Goal: Task Accomplishment & Management: Manage account settings

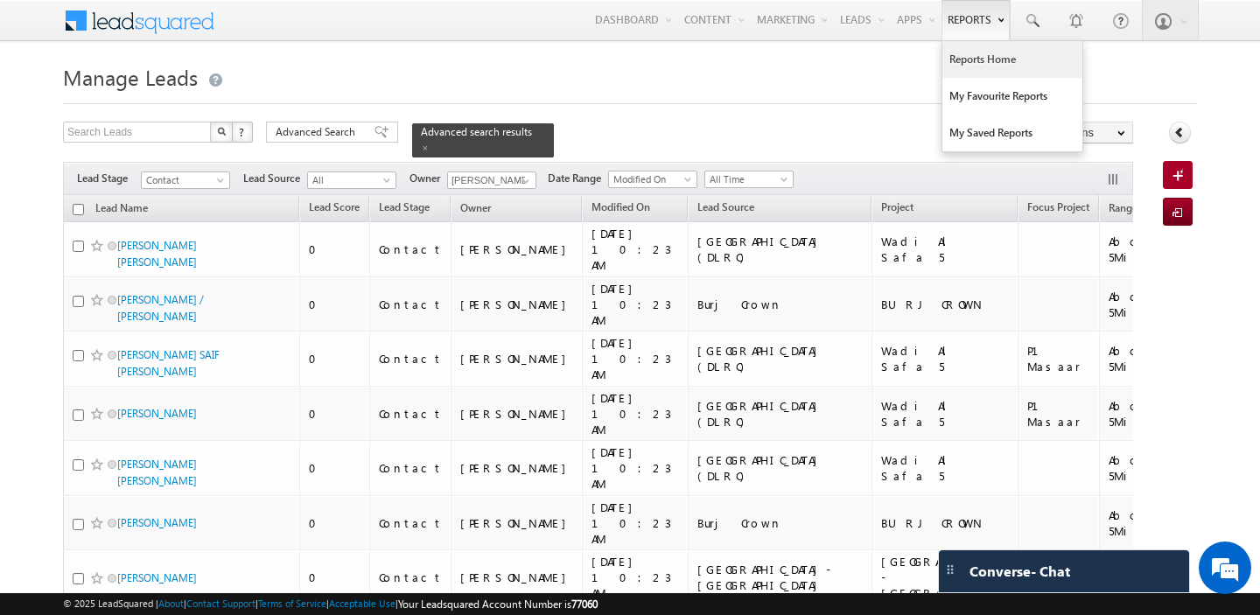
click at [970, 67] on link "Reports Home" at bounding box center [1013, 59] width 140 height 37
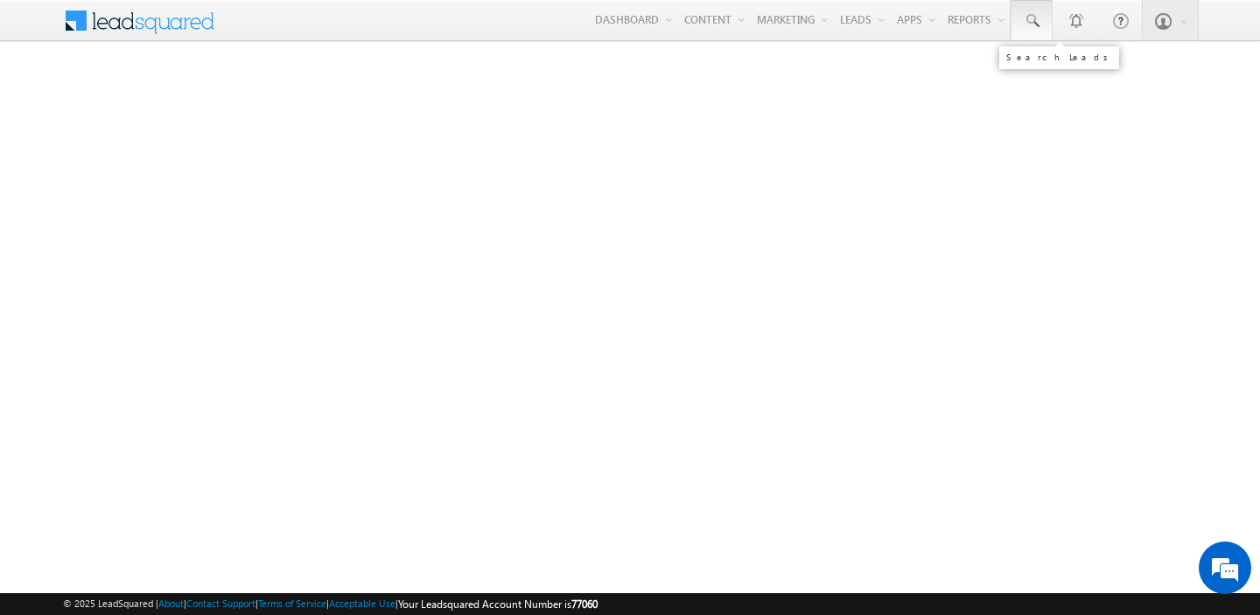
click at [1033, 18] on span at bounding box center [1032, 21] width 18 height 18
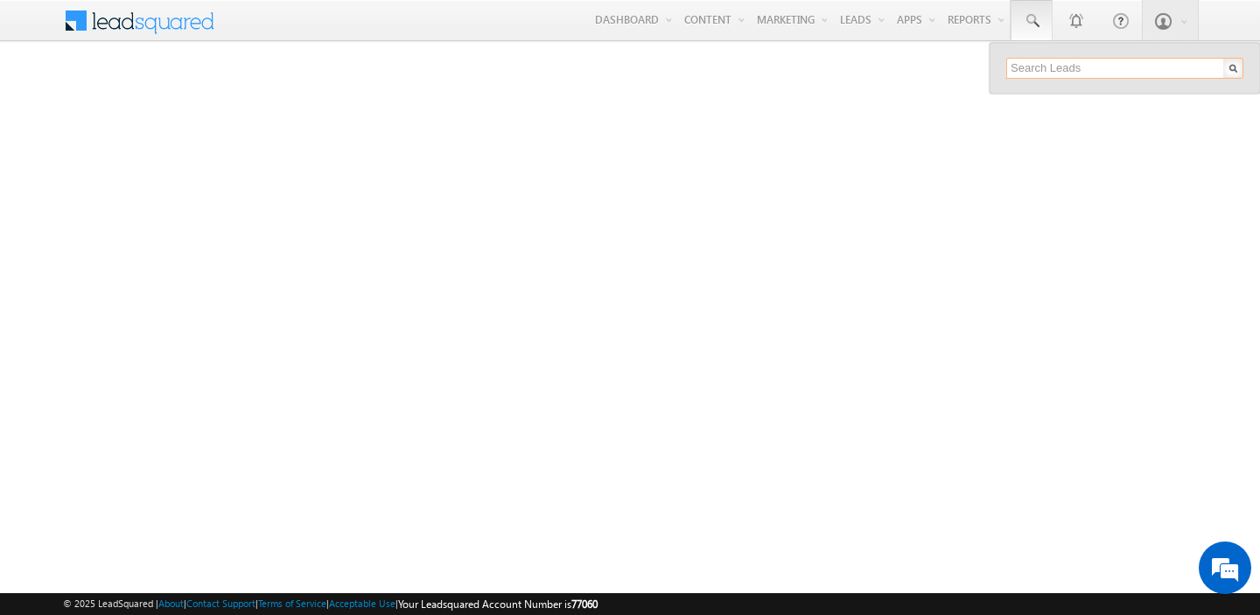
click at [1035, 68] on input "text" at bounding box center [1124, 68] width 237 height 21
type input "529125153"
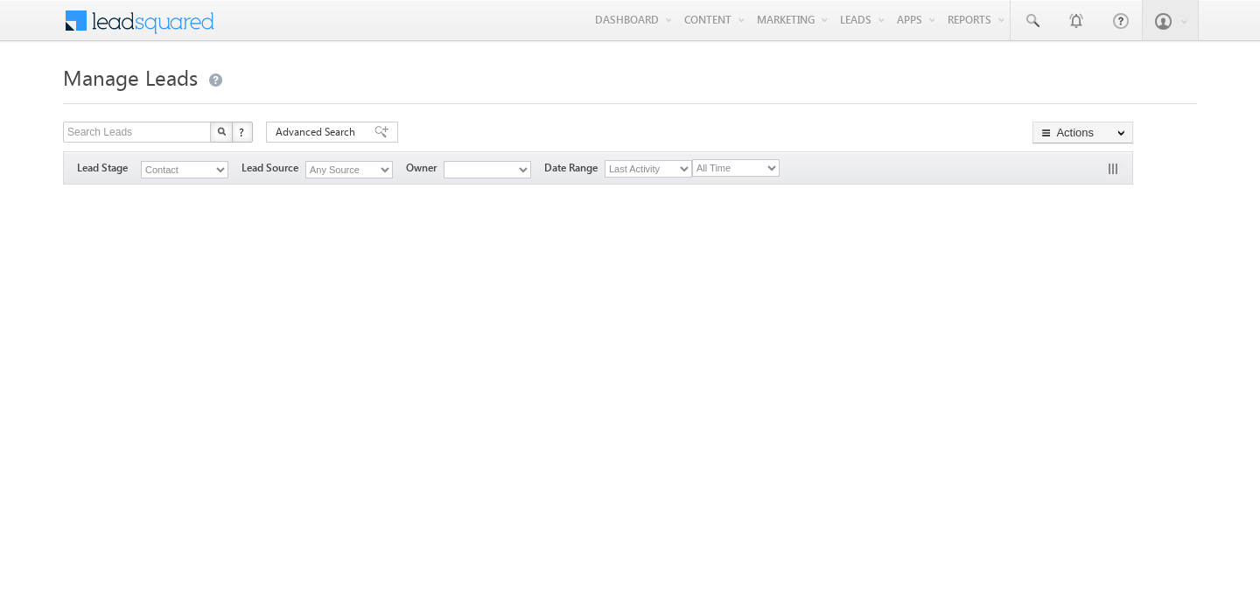
type input "529125153"
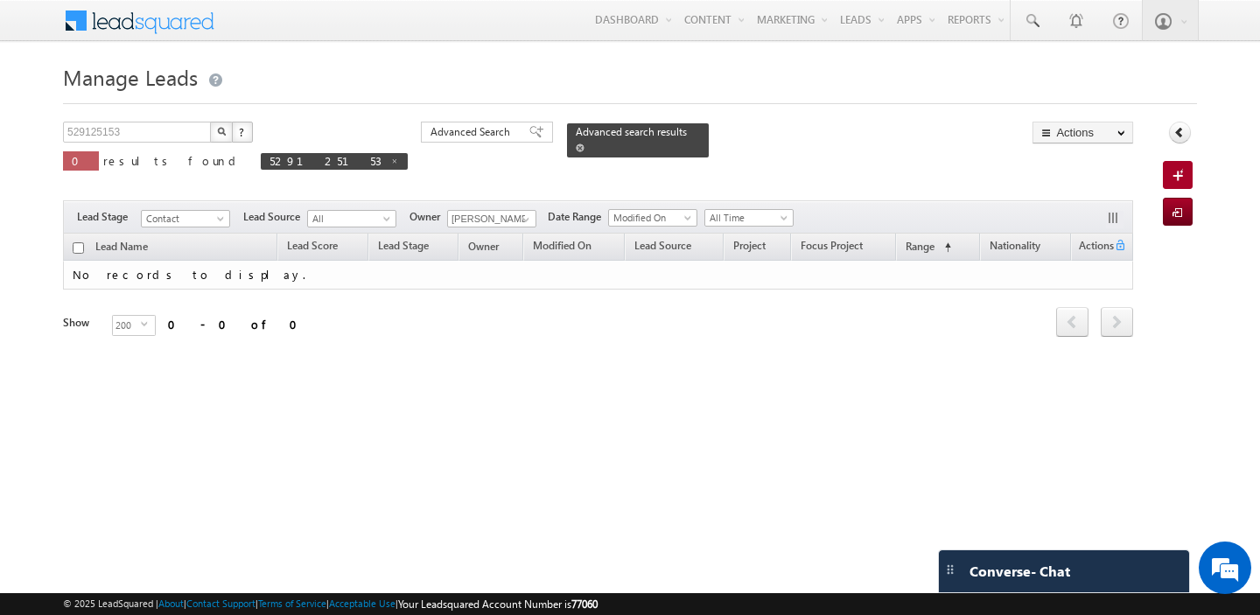
click at [576, 149] on span at bounding box center [580, 148] width 9 height 9
click at [519, 221] on span at bounding box center [526, 220] width 14 height 14
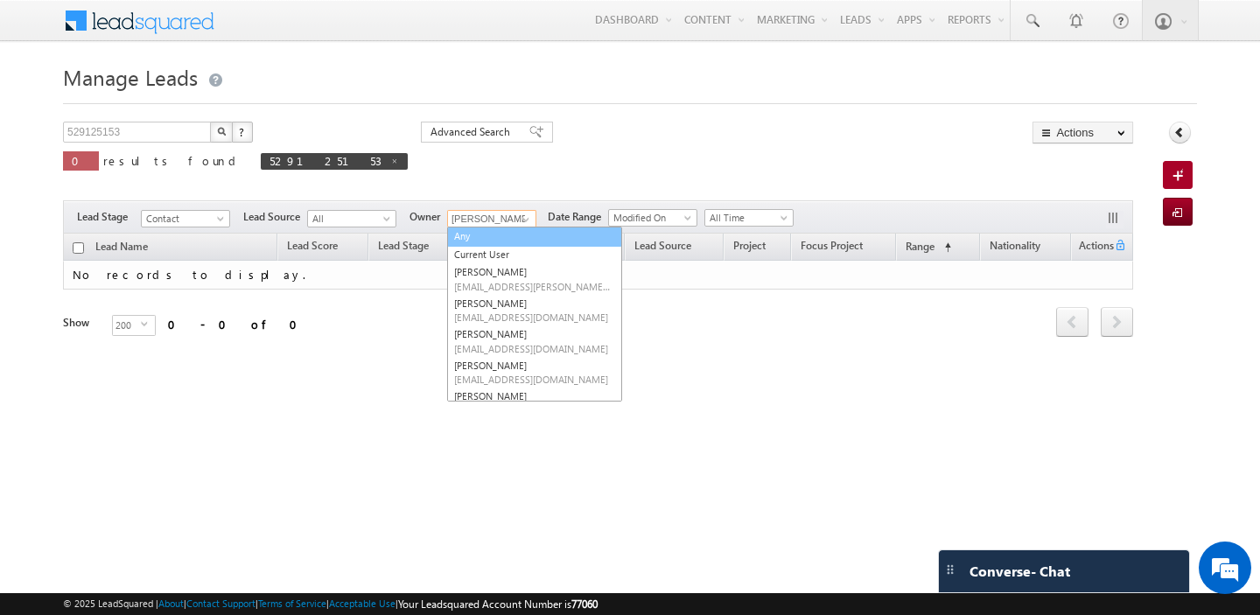
click at [449, 234] on link "Any" at bounding box center [534, 237] width 175 height 20
type input "Any"
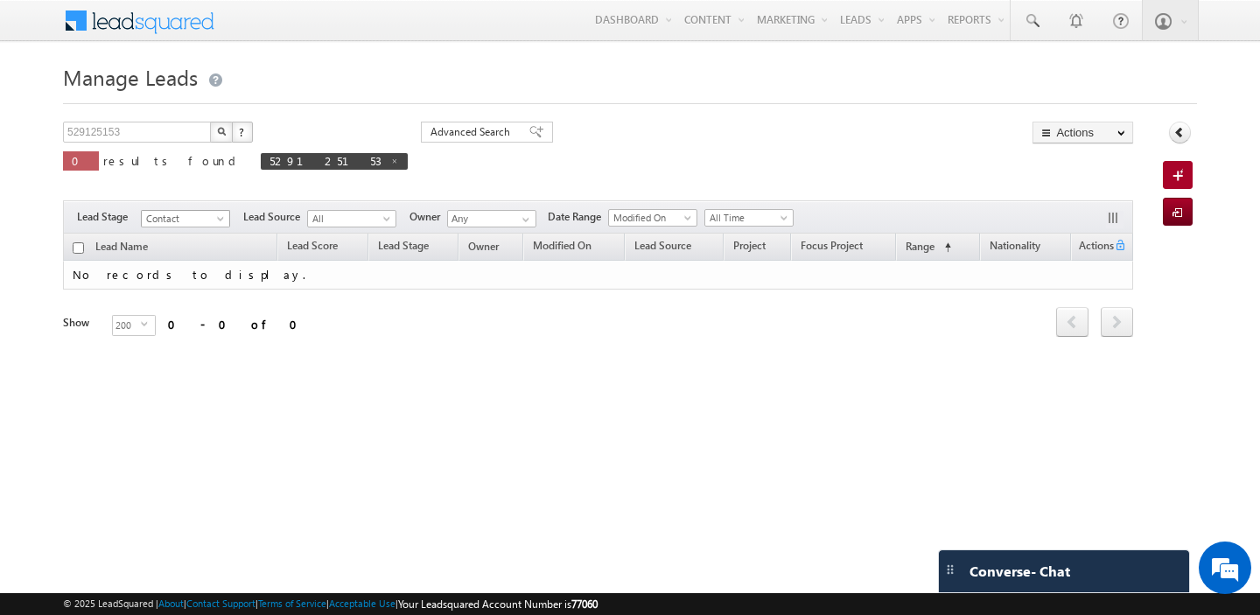
click at [224, 220] on span at bounding box center [222, 222] width 14 height 14
click at [173, 240] on link "All" at bounding box center [186, 238] width 88 height 16
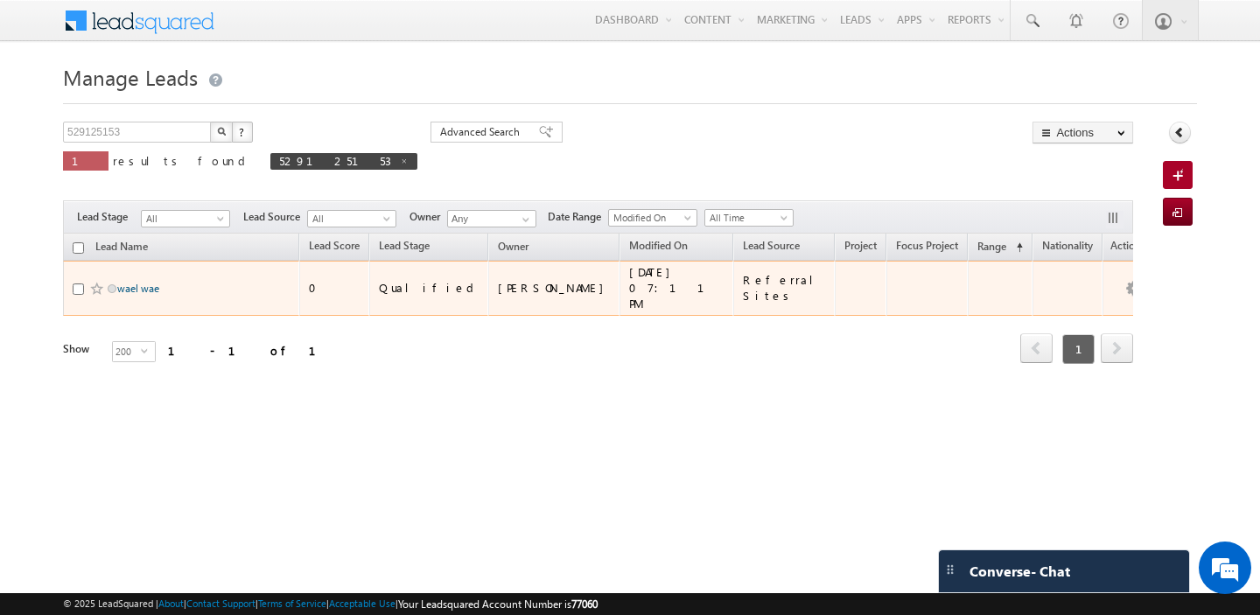
click at [134, 284] on link "wael wae" at bounding box center [138, 288] width 42 height 13
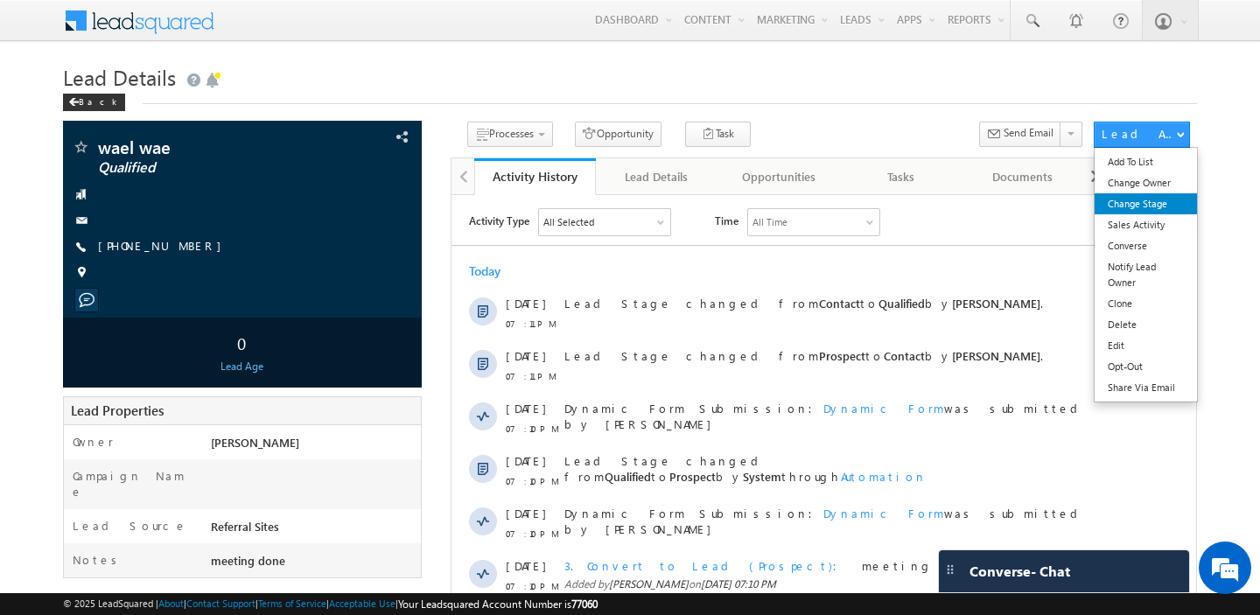
click at [1149, 207] on link "Change Stage" at bounding box center [1146, 203] width 102 height 21
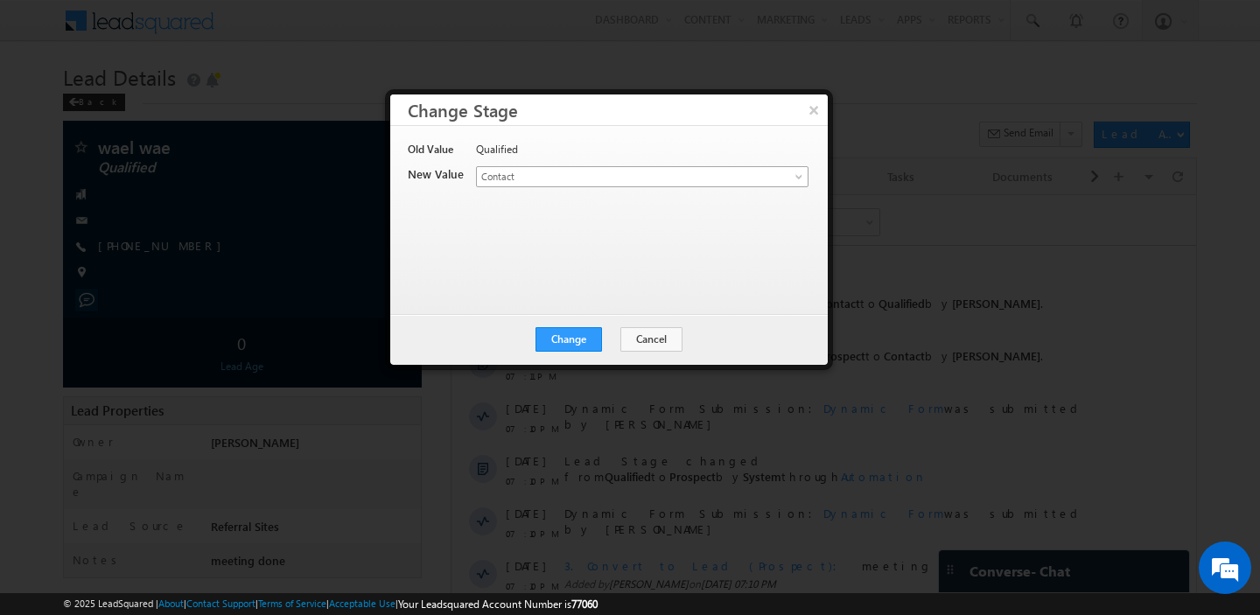
click at [666, 177] on span "Contact" at bounding box center [613, 177] width 273 height 16
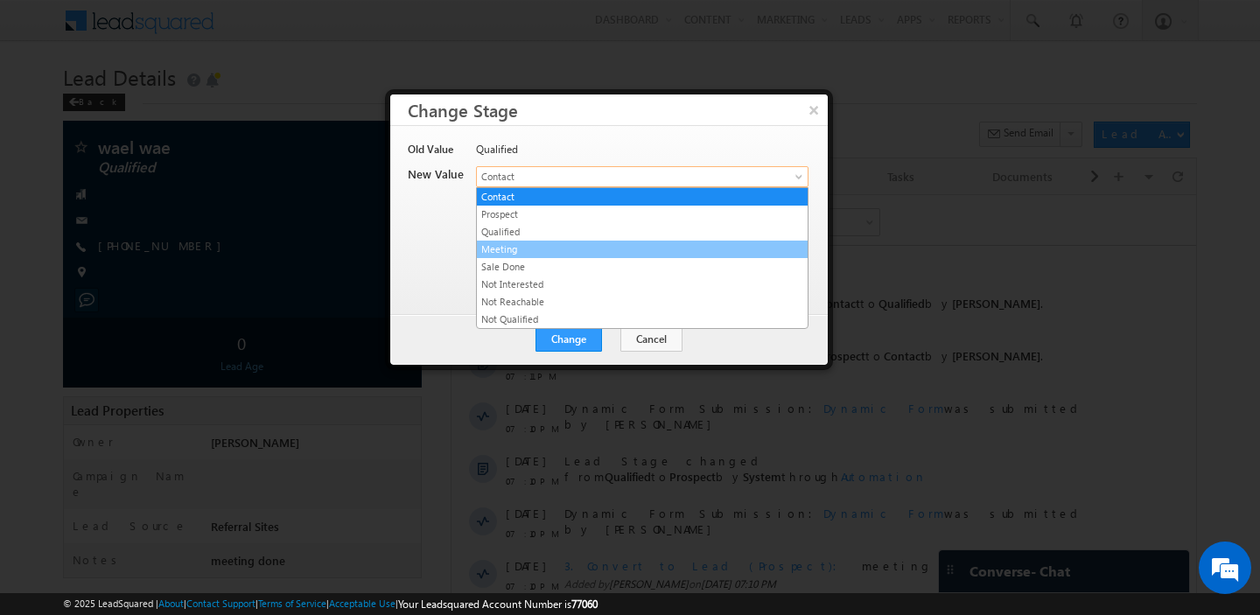
click at [597, 249] on link "Meeting" at bounding box center [642, 250] width 331 height 16
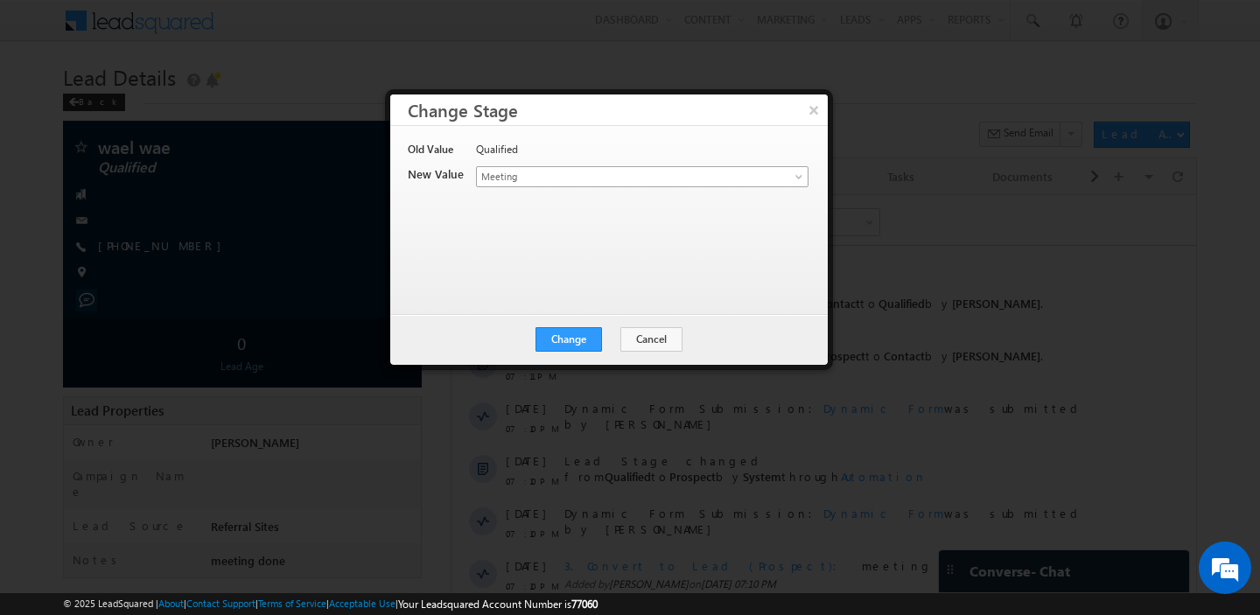
click at [716, 172] on span "Meeting" at bounding box center [613, 177] width 273 height 16
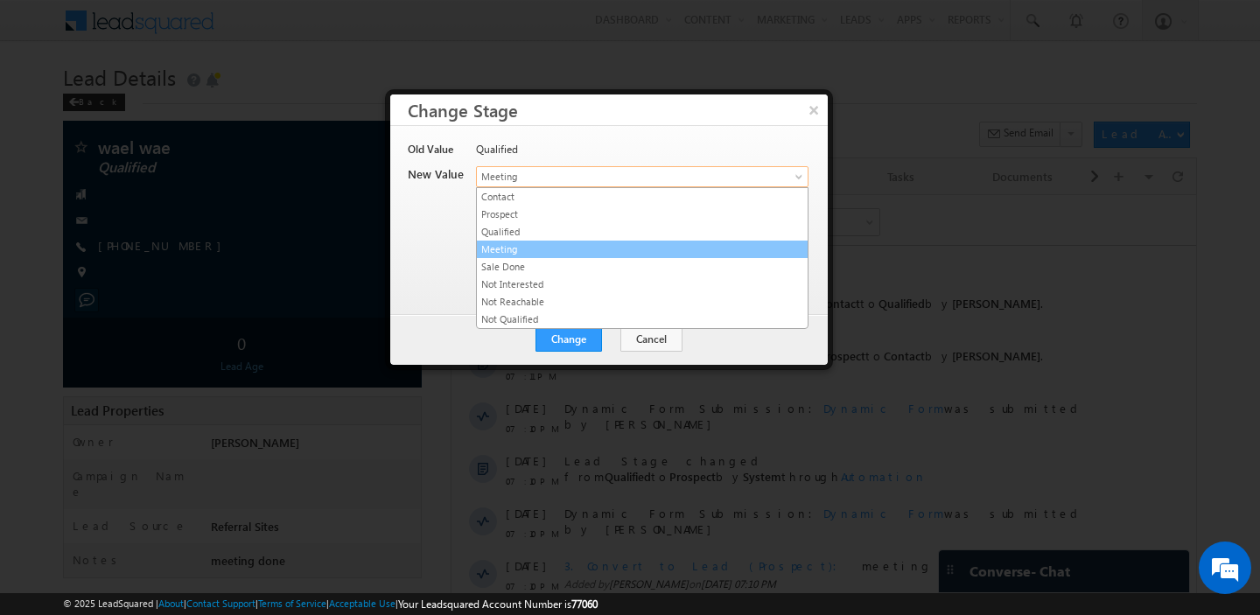
click at [547, 251] on link "Meeting" at bounding box center [642, 250] width 331 height 16
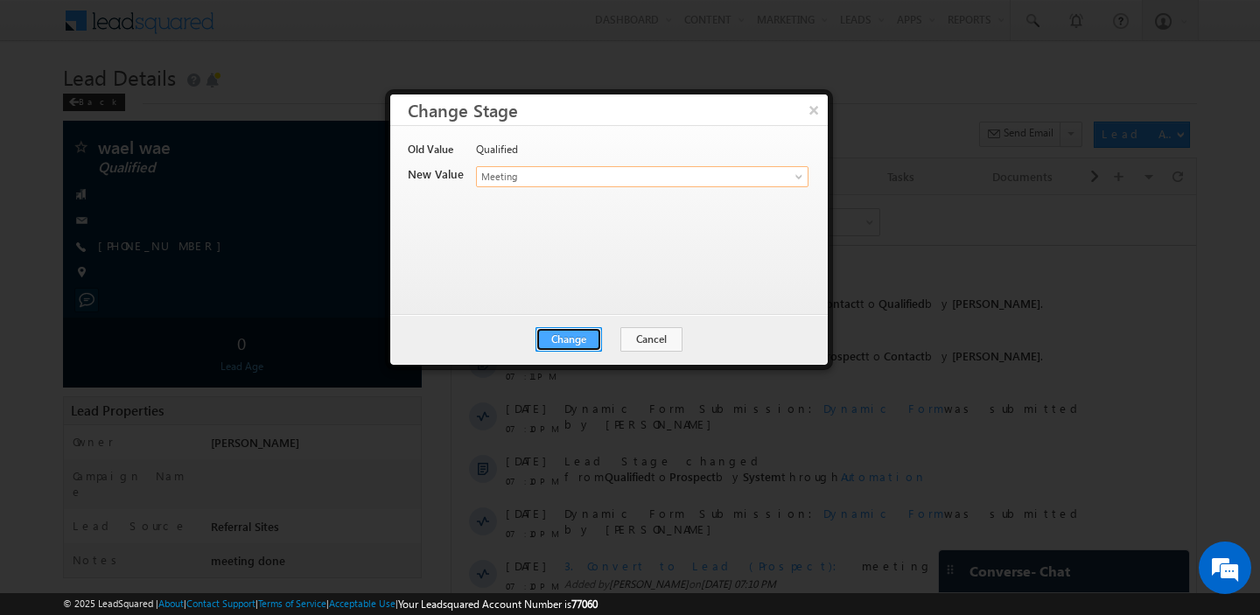
click at [580, 333] on button "Change" at bounding box center [569, 339] width 67 height 25
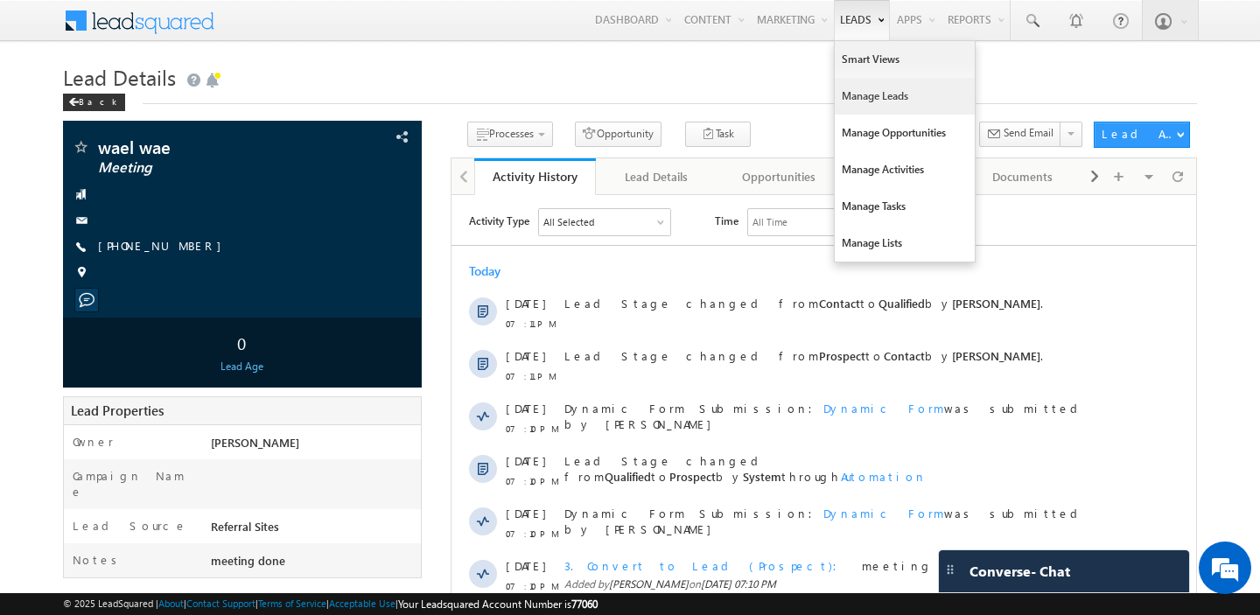
click at [856, 91] on link "Manage Leads" at bounding box center [905, 96] width 140 height 37
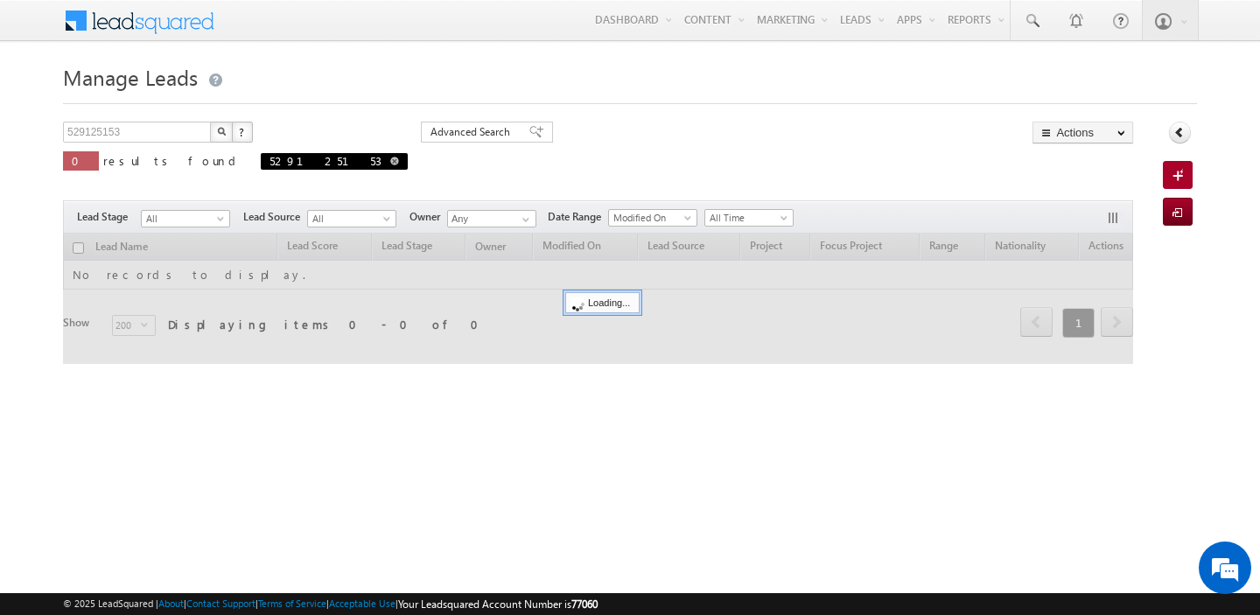
click at [390, 165] on span at bounding box center [394, 161] width 9 height 9
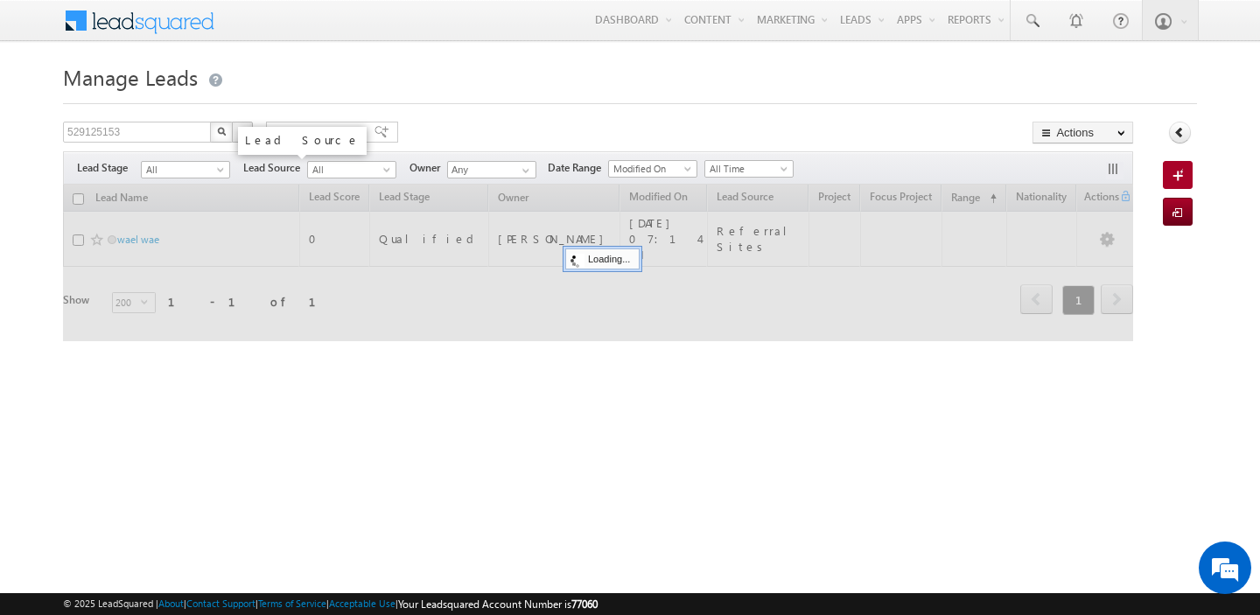
type input "Search Leads"
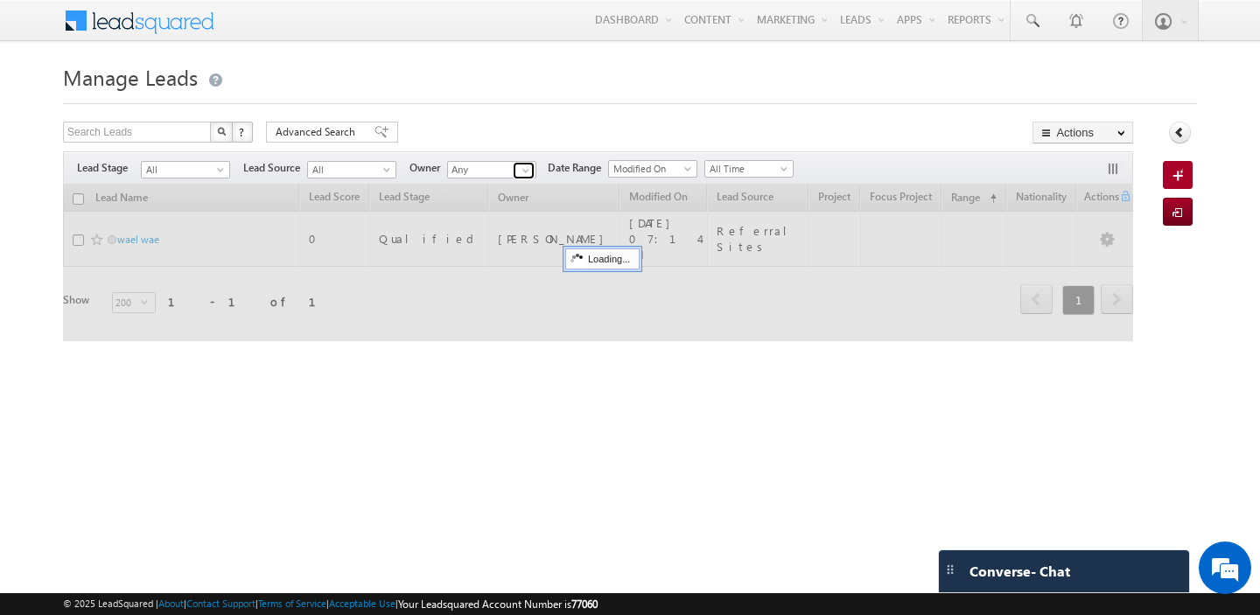
click at [524, 169] on span at bounding box center [526, 171] width 14 height 14
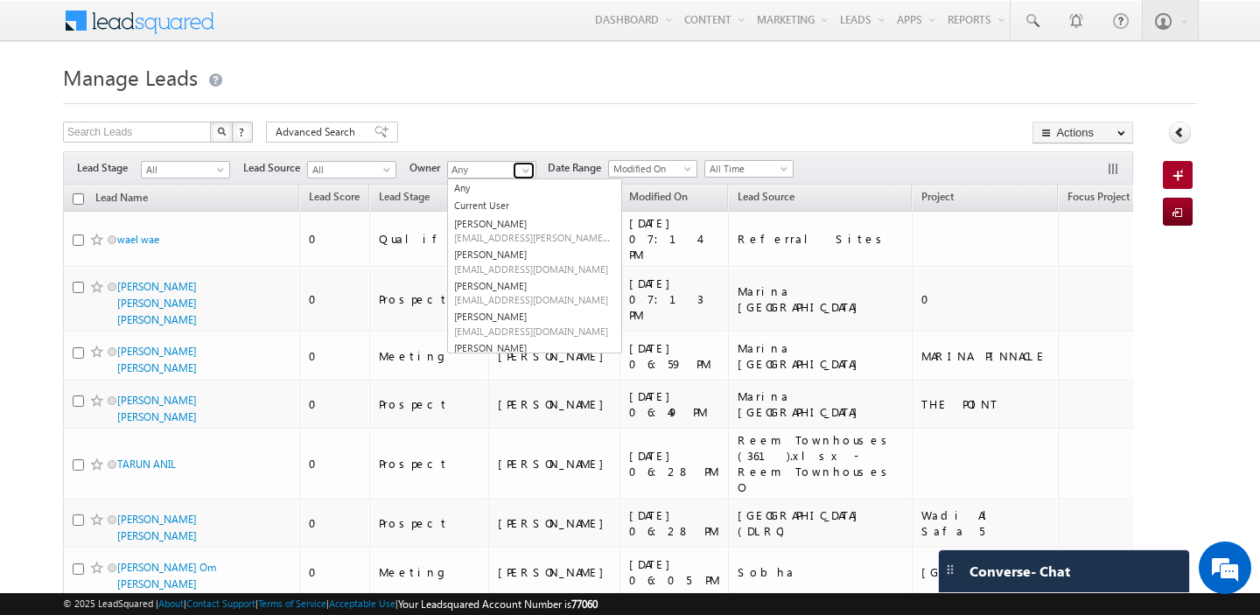
click at [524, 169] on span at bounding box center [526, 171] width 14 height 14
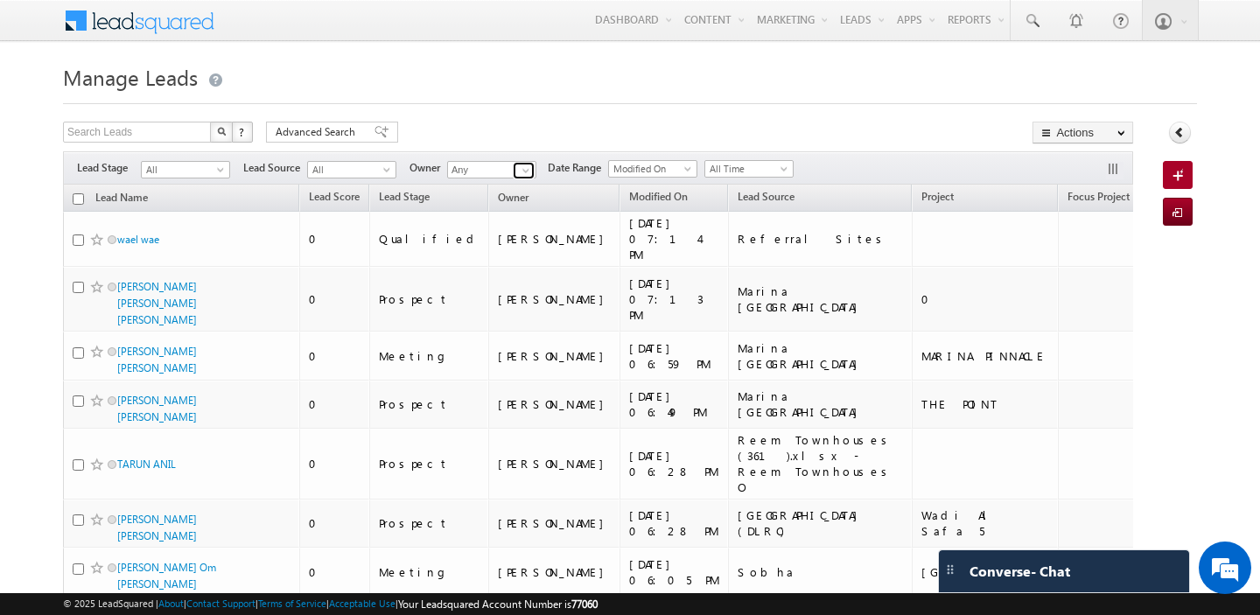
click at [524, 169] on span at bounding box center [526, 171] width 14 height 14
click at [528, 173] on span at bounding box center [526, 171] width 14 height 14
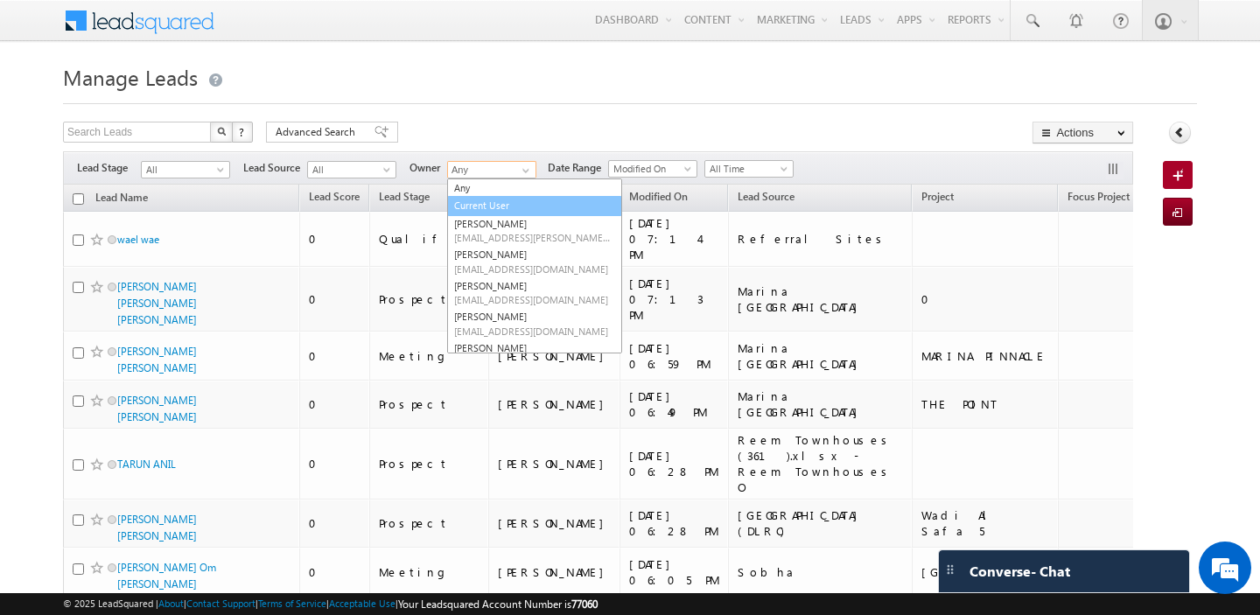
click at [507, 201] on link "Current User" at bounding box center [534, 206] width 175 height 20
type input "Current User"
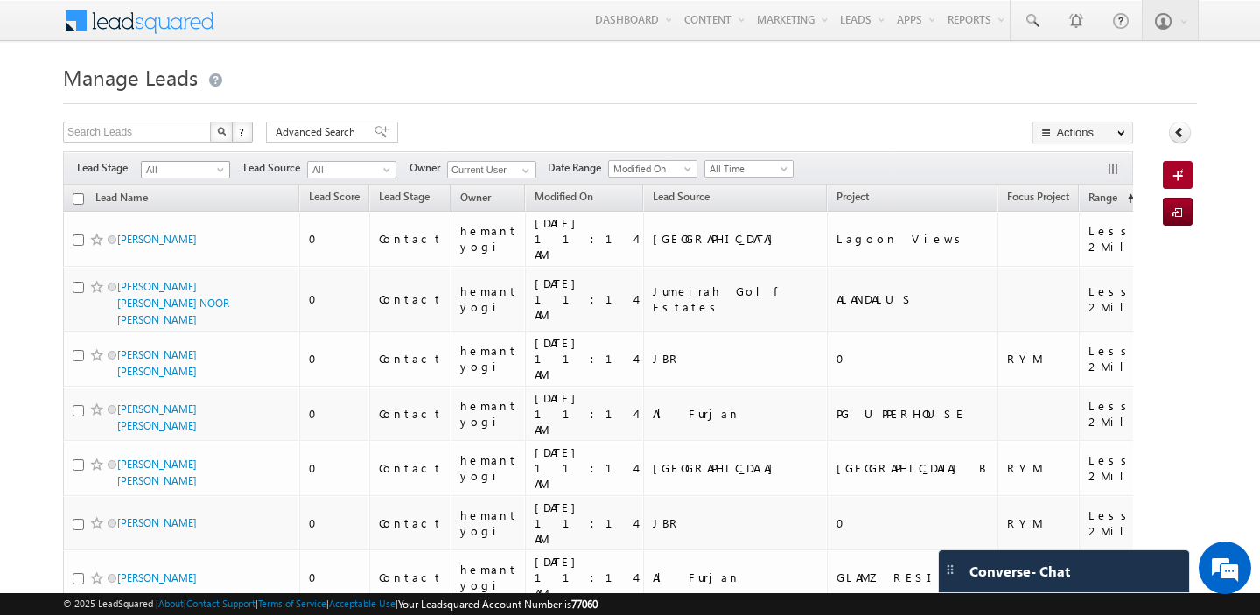
click at [218, 171] on span at bounding box center [222, 173] width 14 height 14
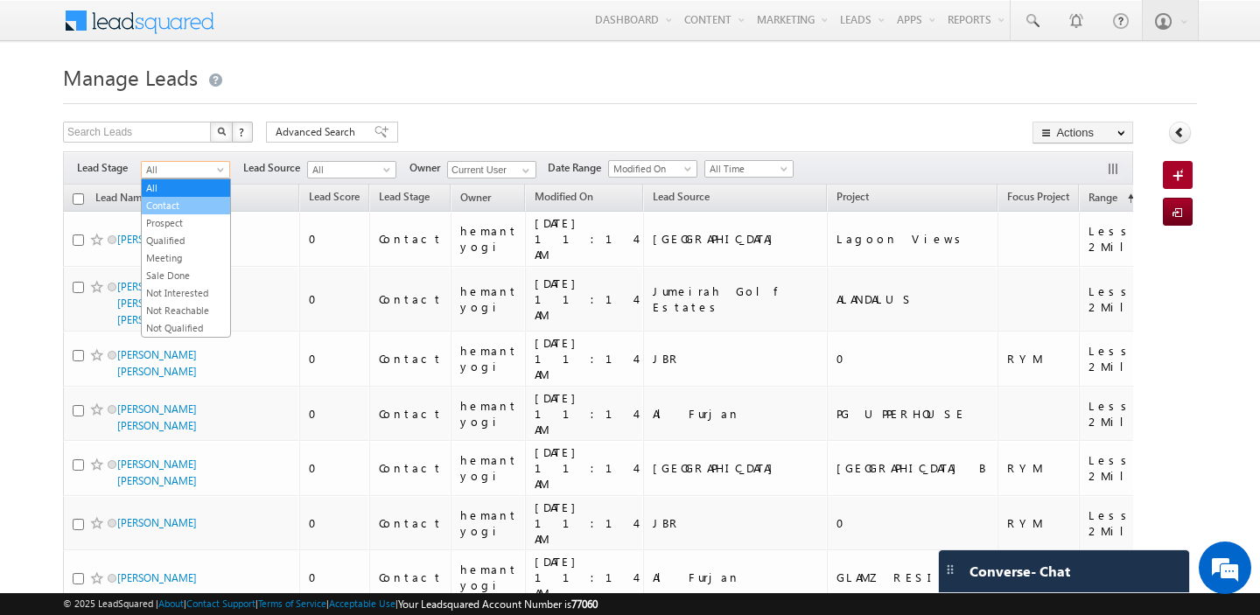
click at [184, 212] on link "Contact" at bounding box center [186, 206] width 88 height 16
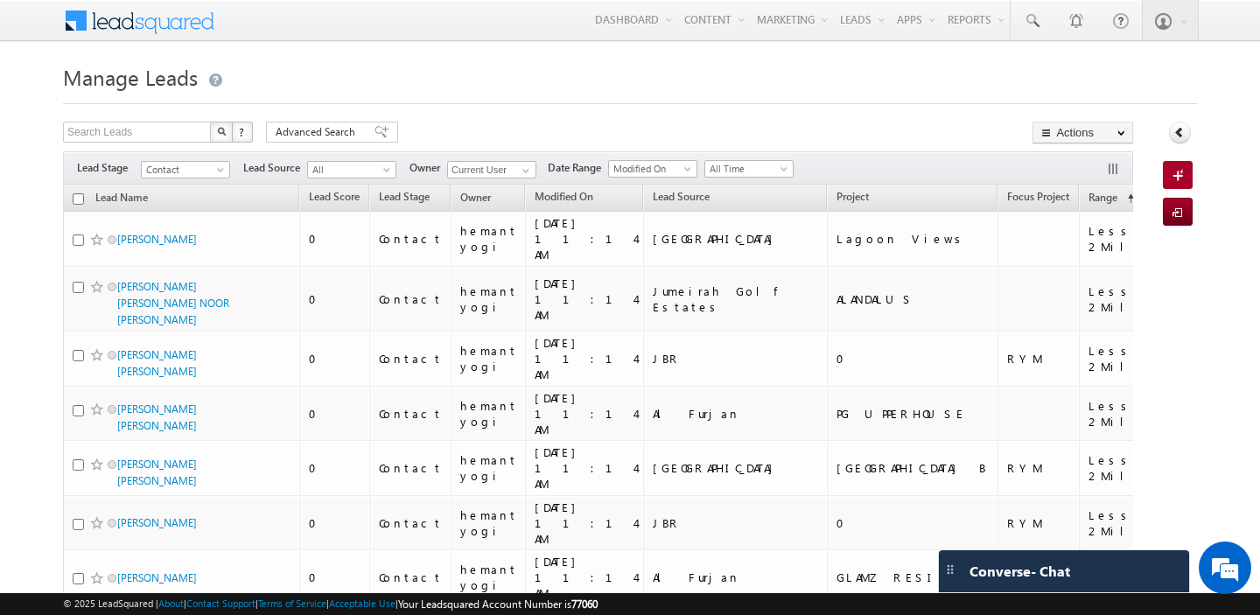
click at [75, 199] on input "checkbox" at bounding box center [78, 198] width 11 height 11
checkbox input "true"
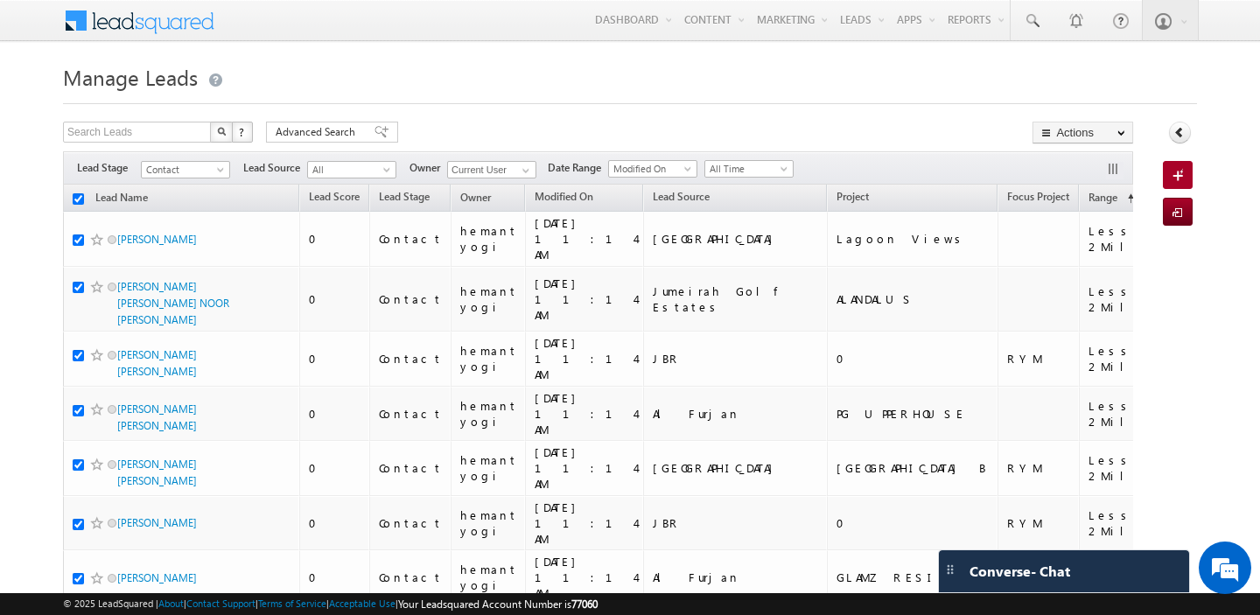
checkbox input "true"
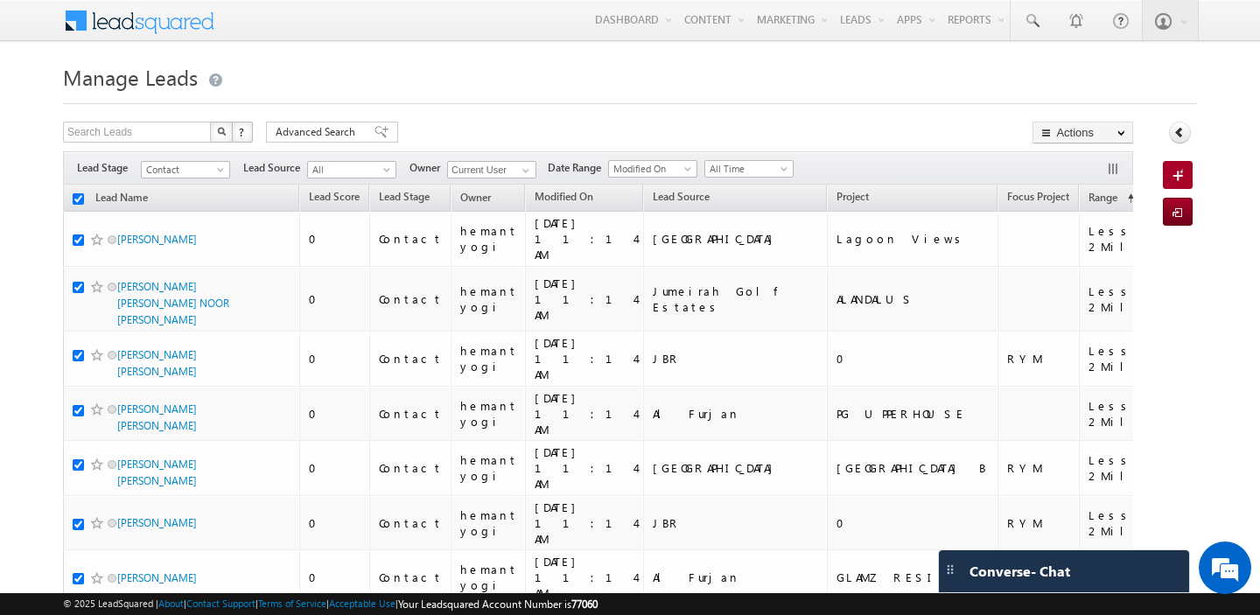
checkbox input "true"
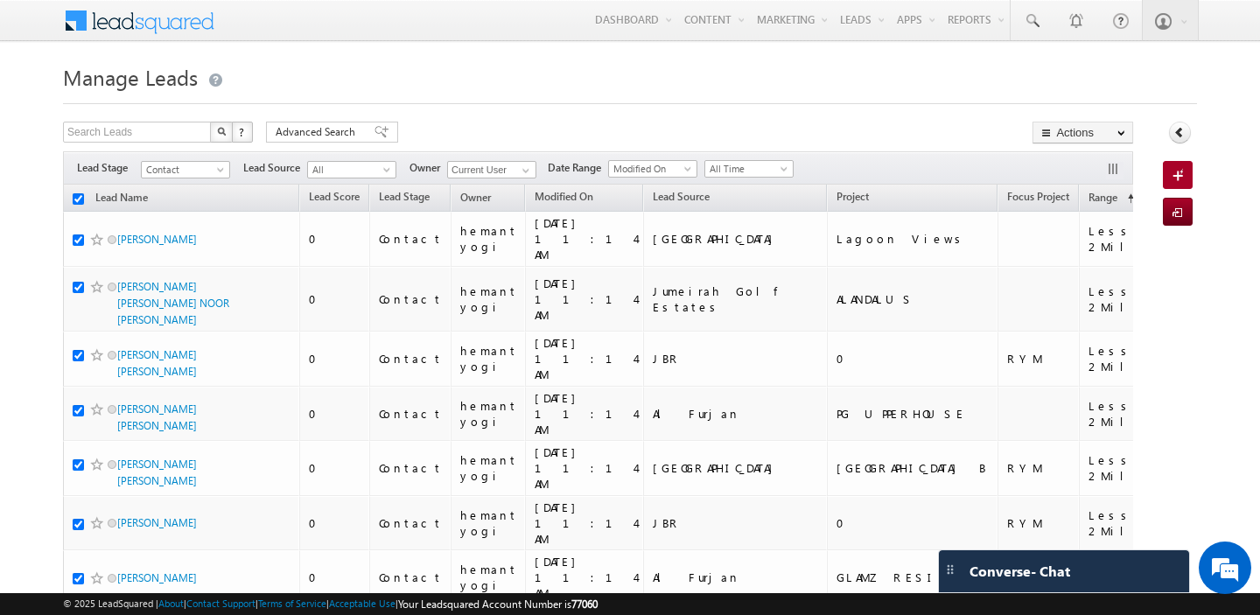
checkbox input "true"
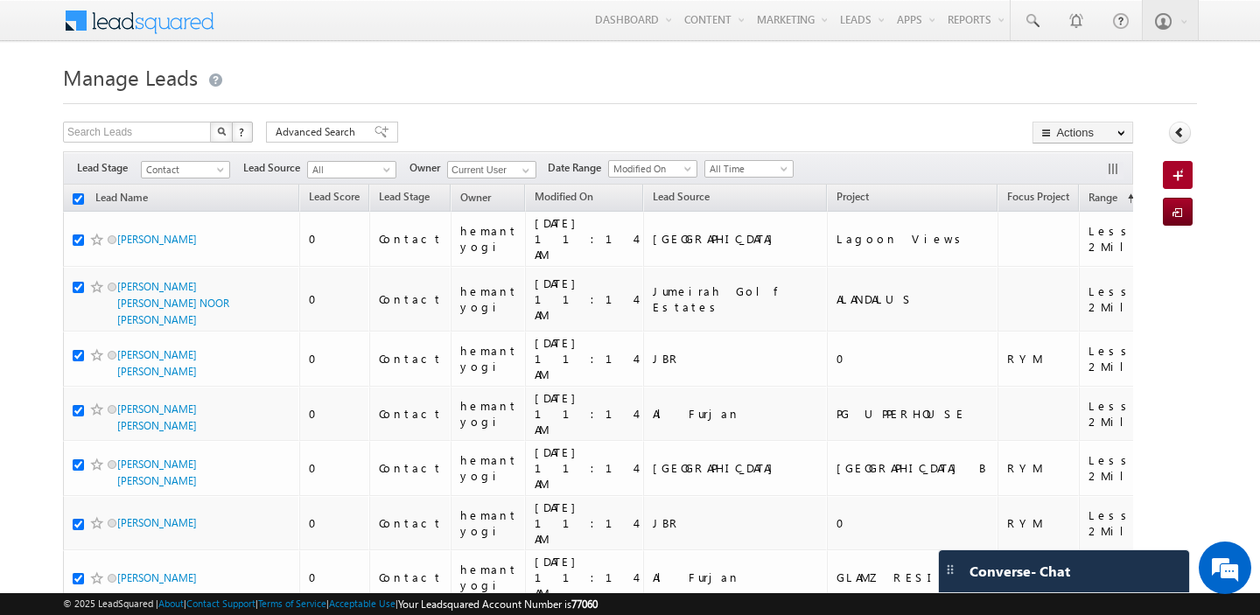
checkbox input "true"
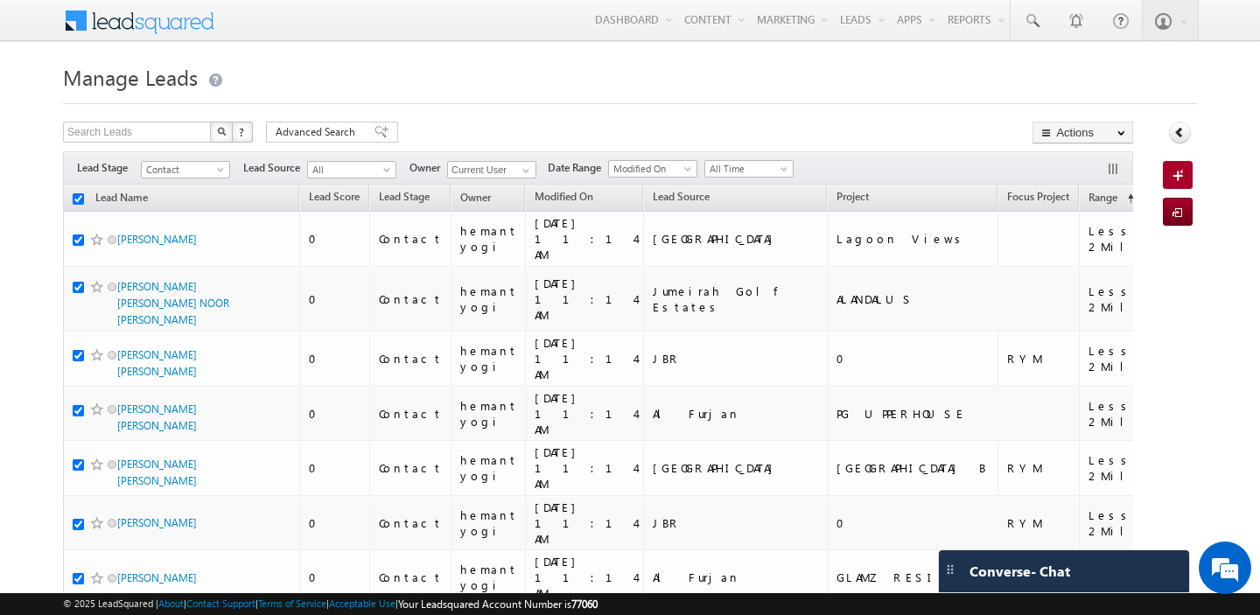
checkbox input "true"
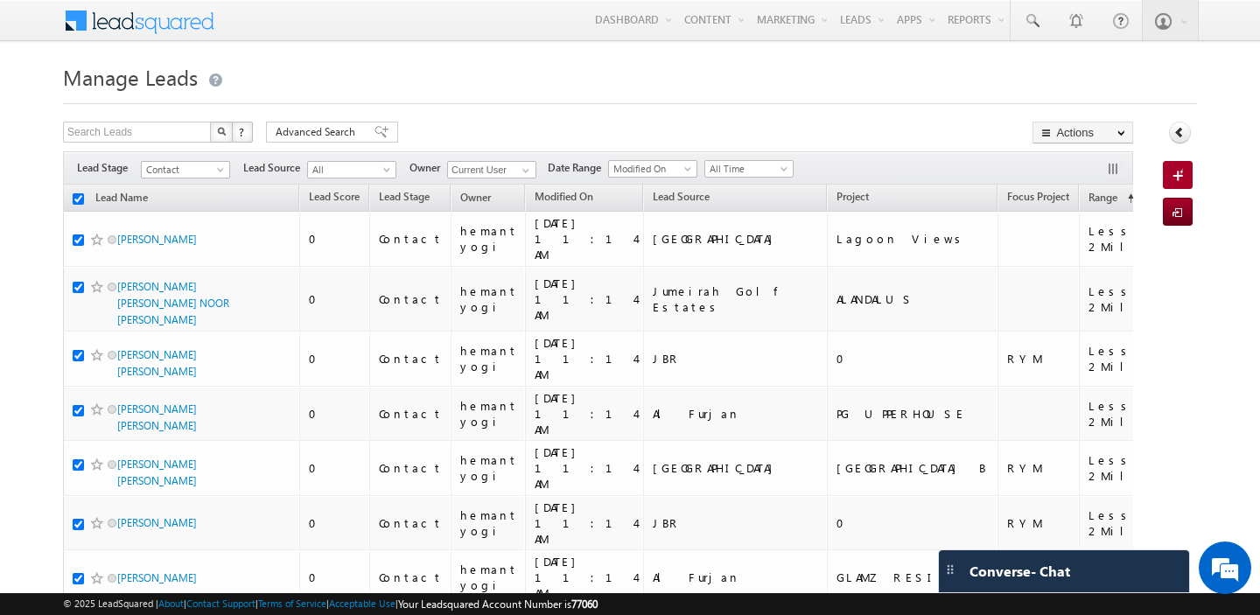
checkbox input "true"
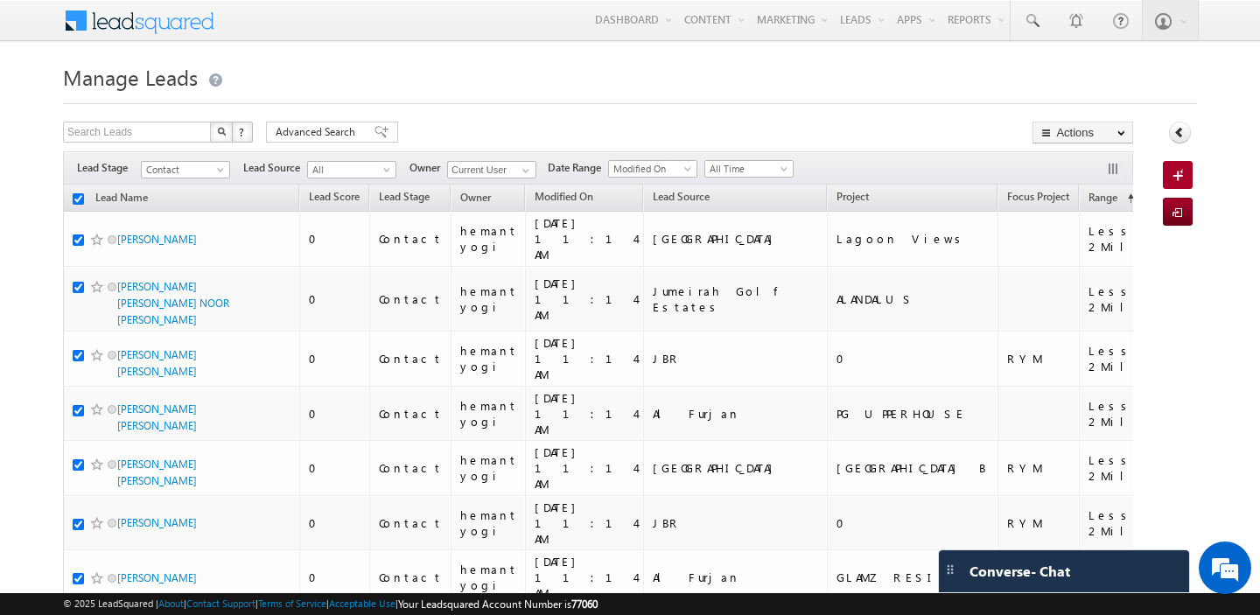
checkbox input "true"
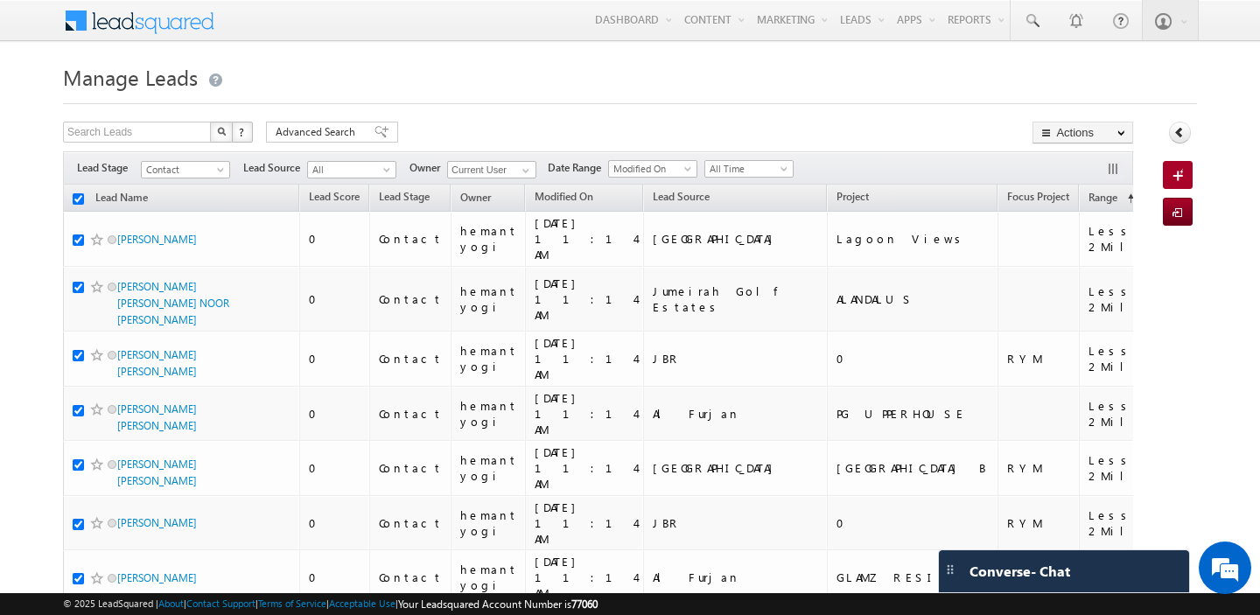
checkbox input "true"
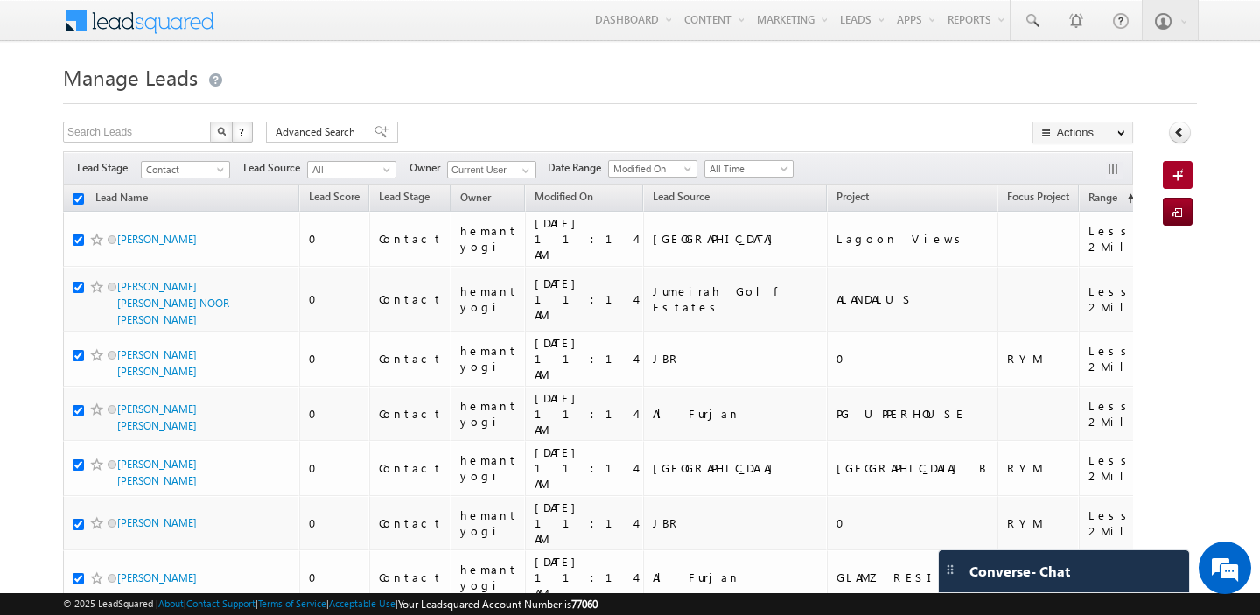
checkbox input "true"
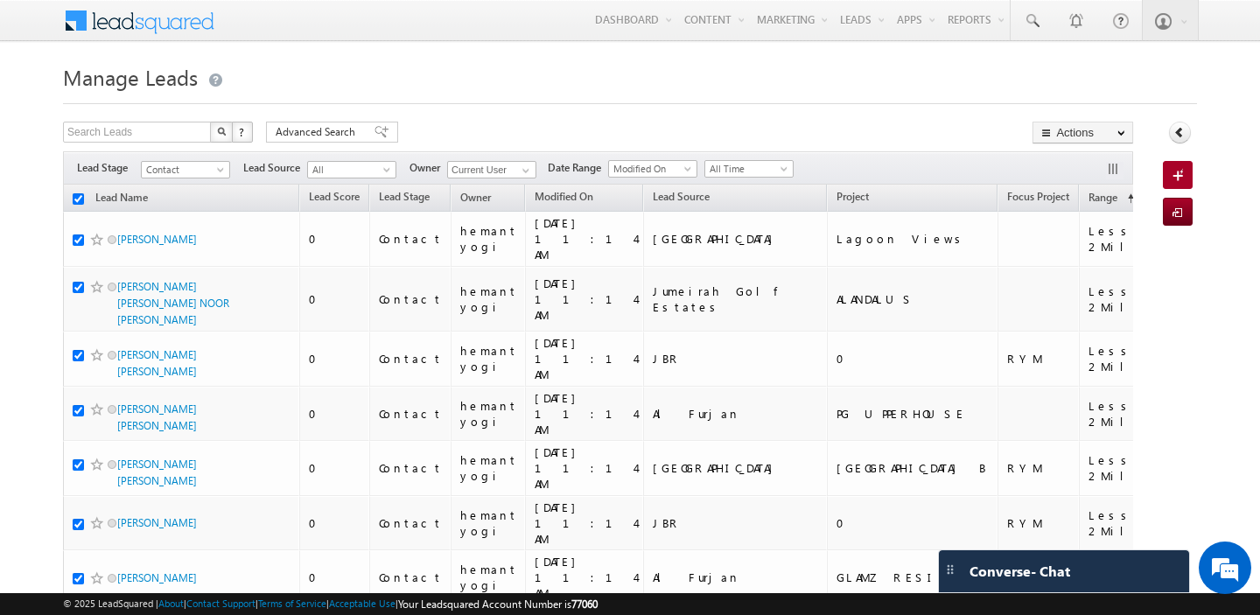
checkbox input "true"
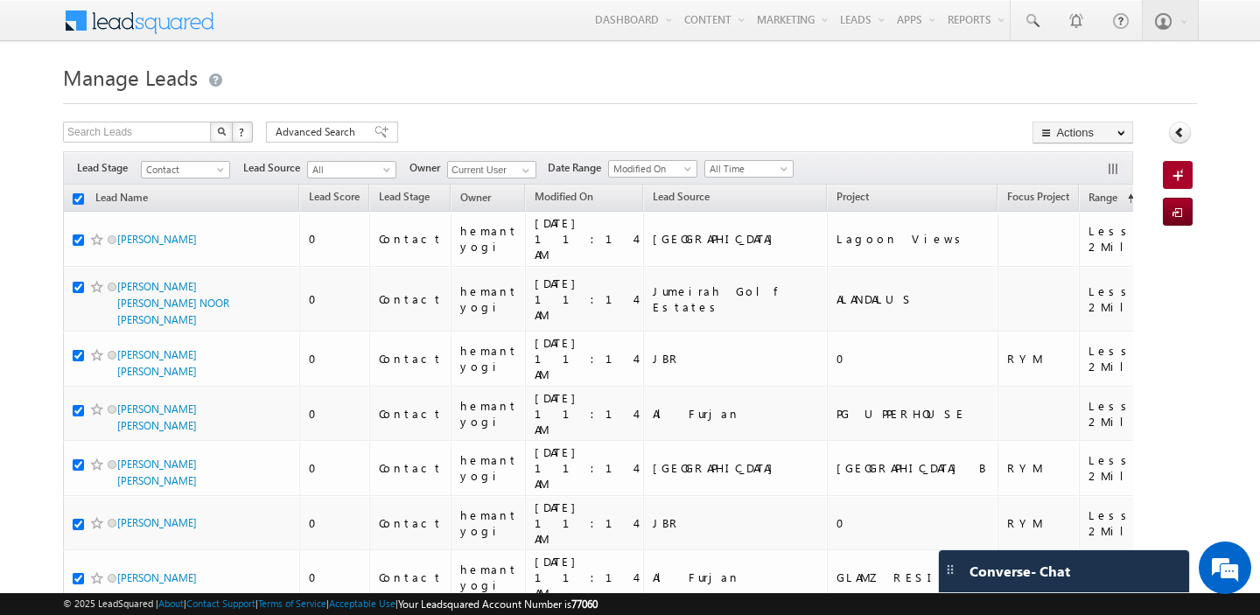
checkbox input "true"
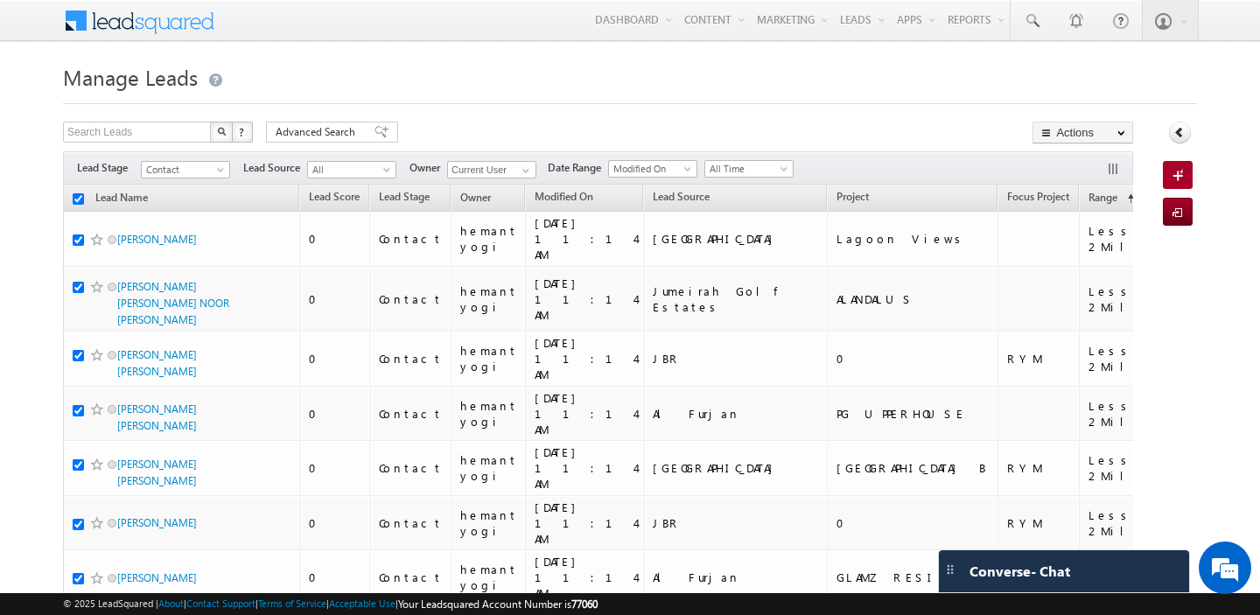
checkbox input "true"
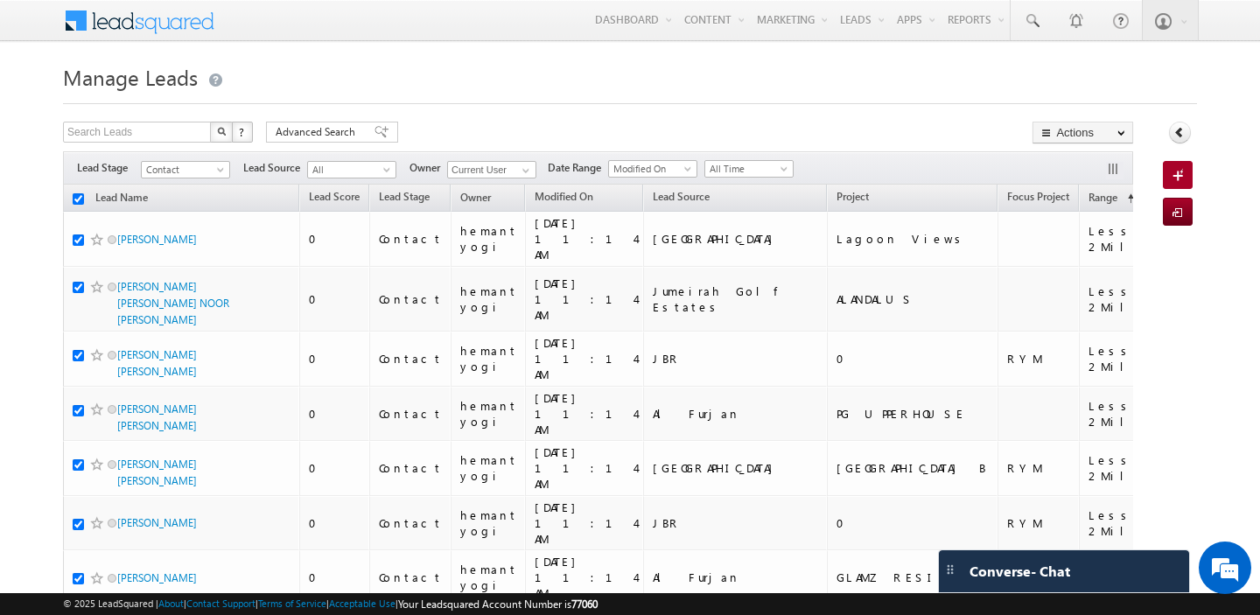
checkbox input "true"
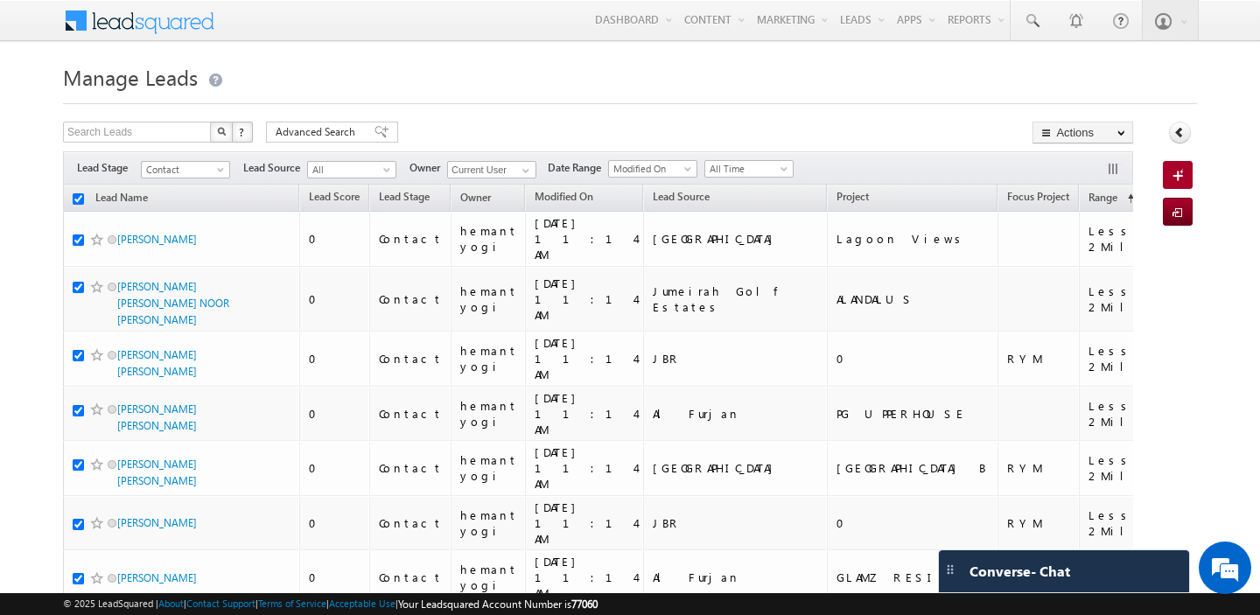
checkbox input "true"
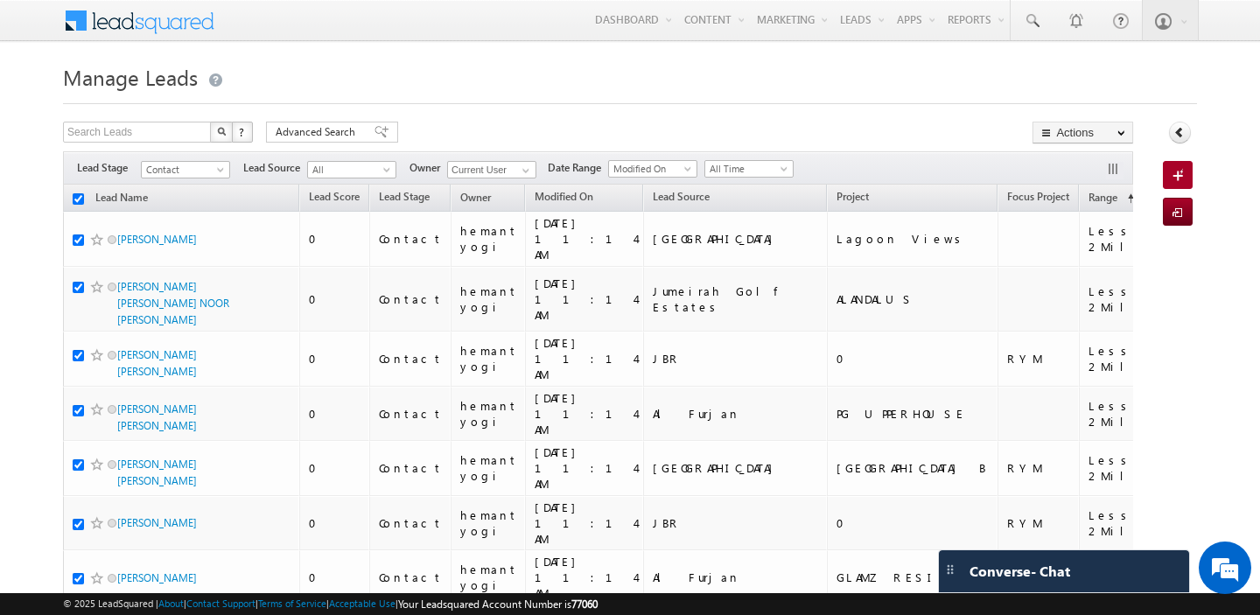
checkbox input "true"
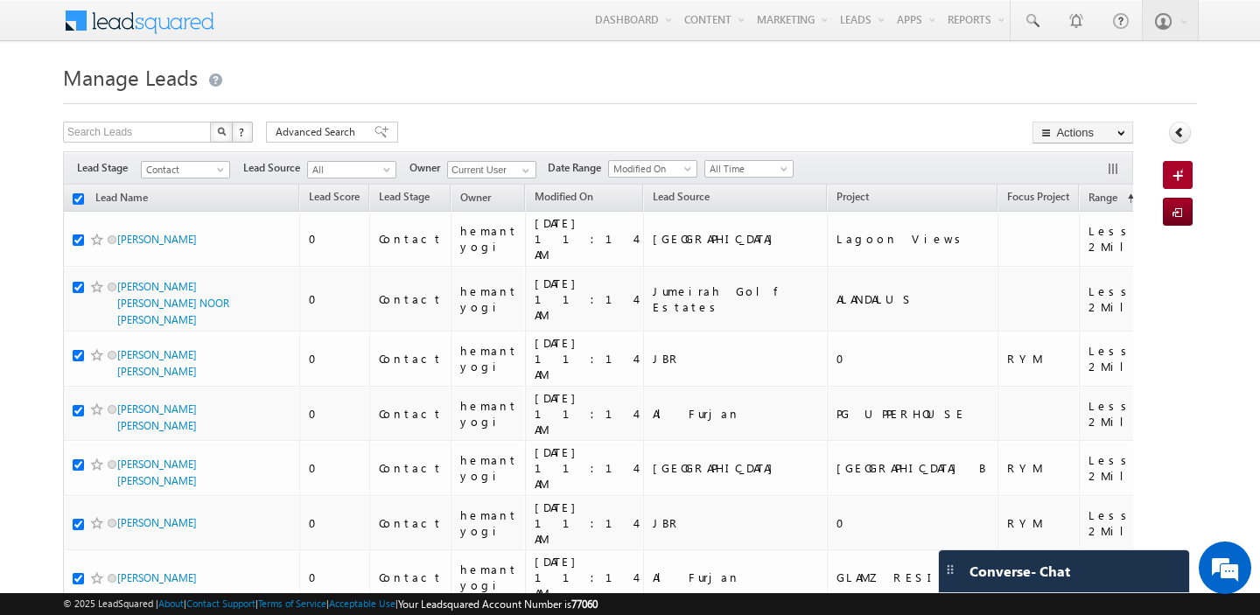
checkbox input "true"
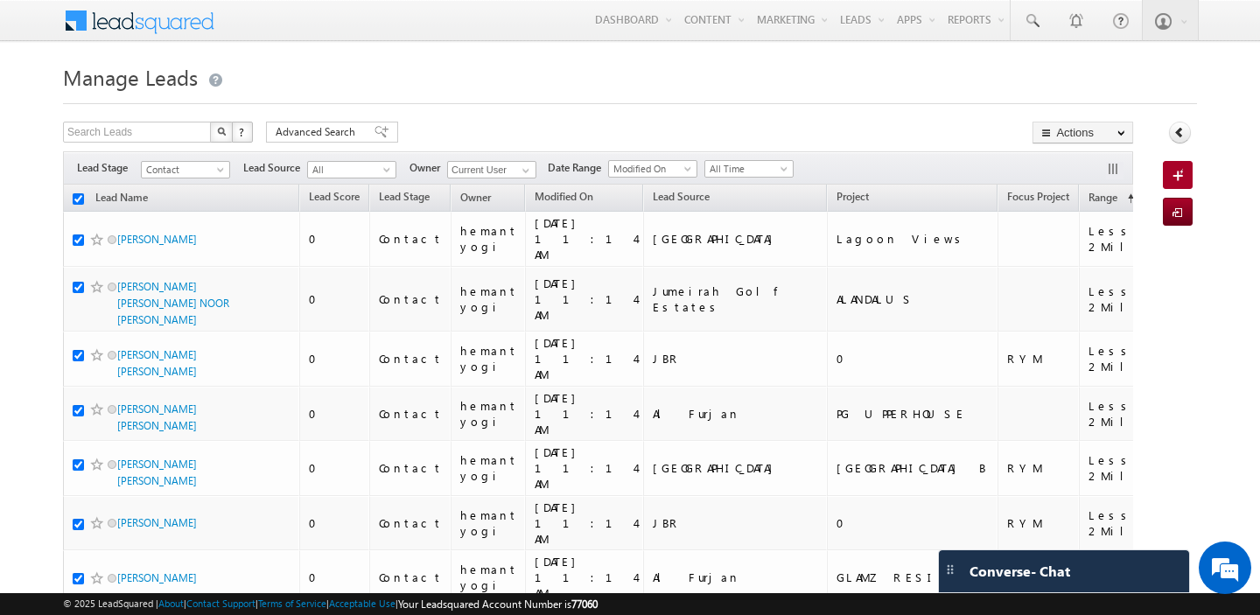
checkbox input "true"
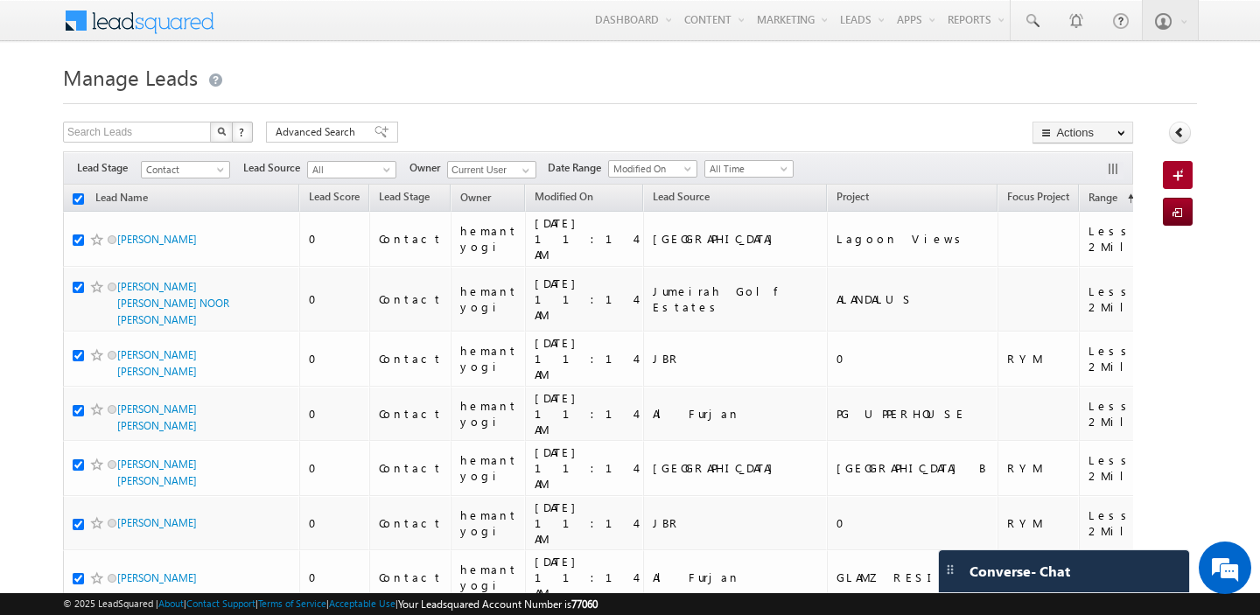
checkbox input "true"
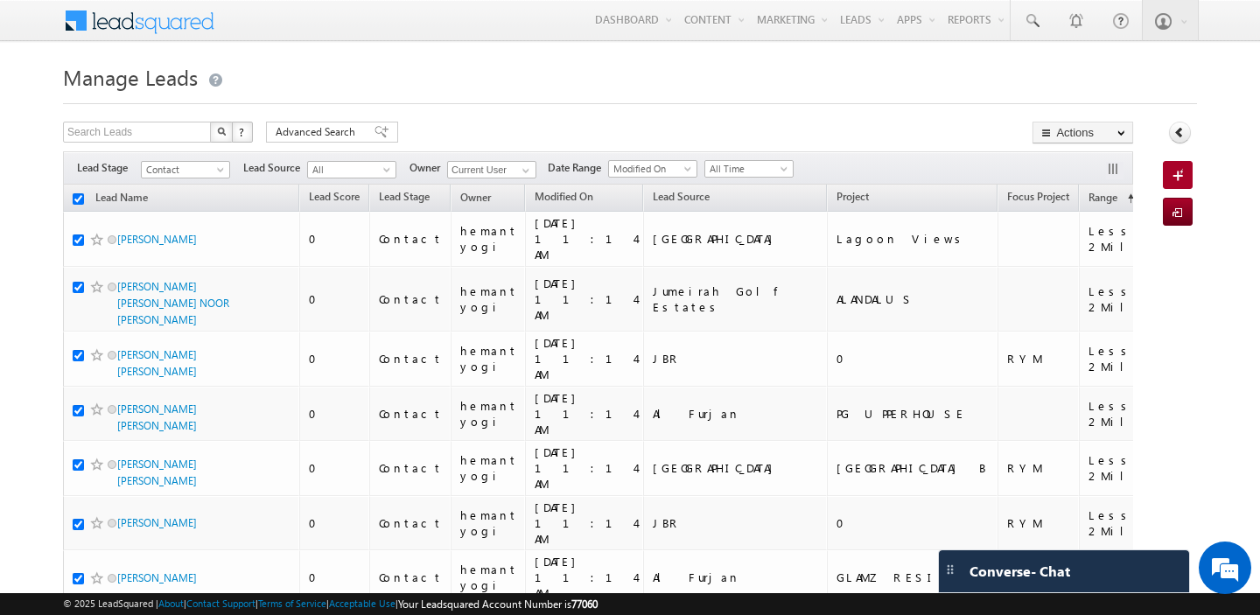
checkbox input "true"
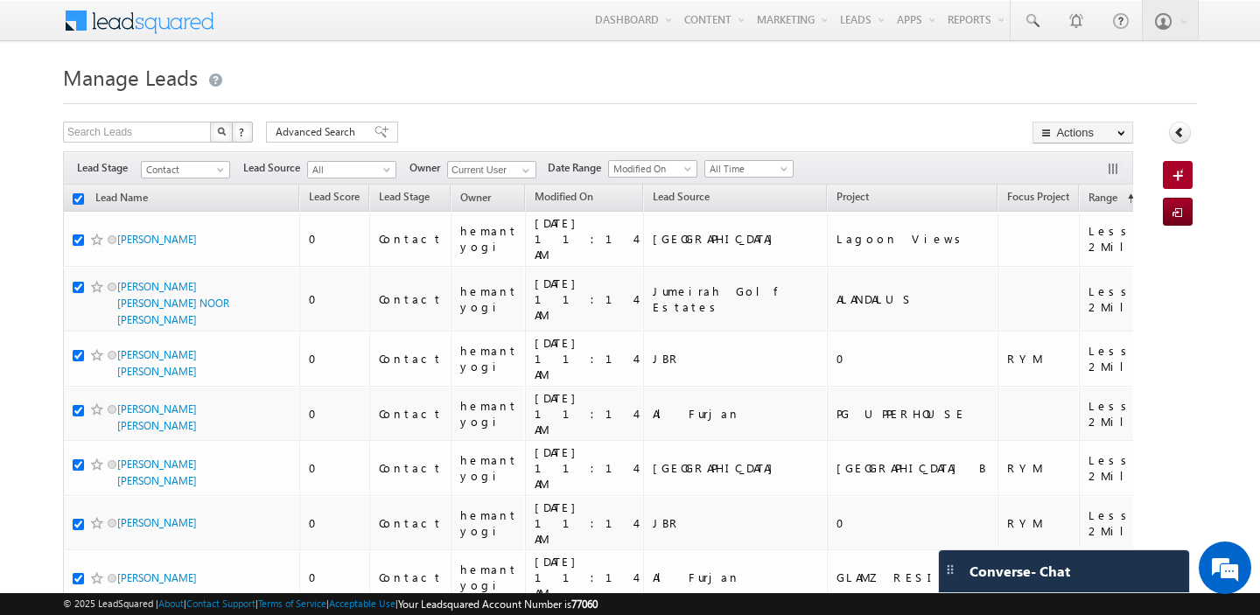
checkbox input "true"
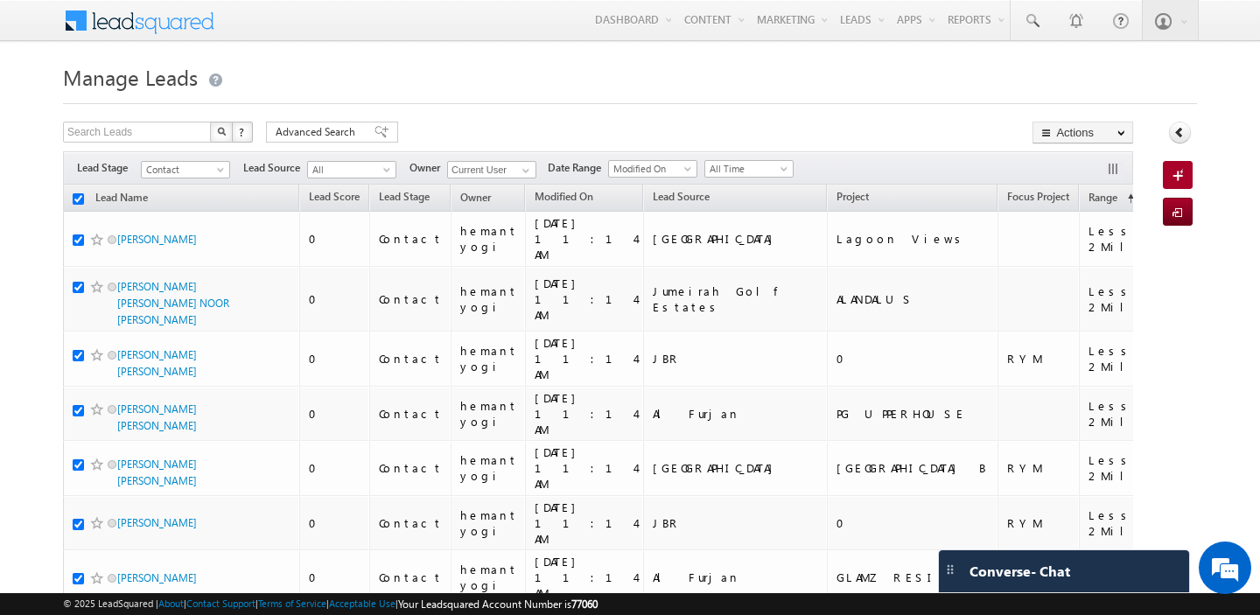
checkbox input "true"
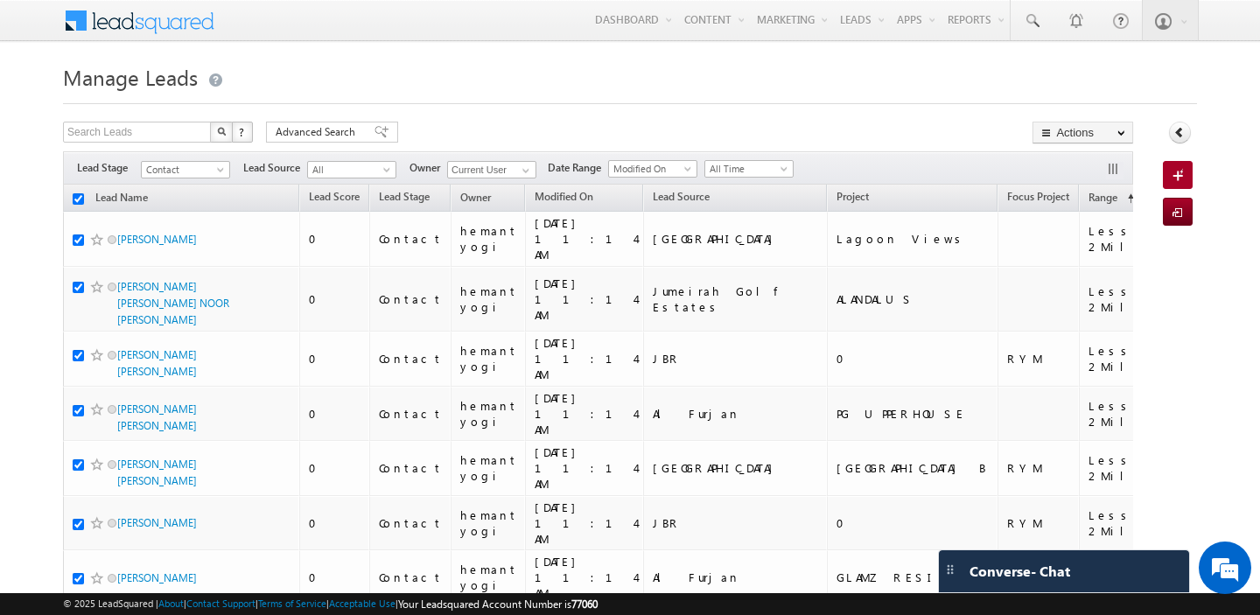
checkbox input "true"
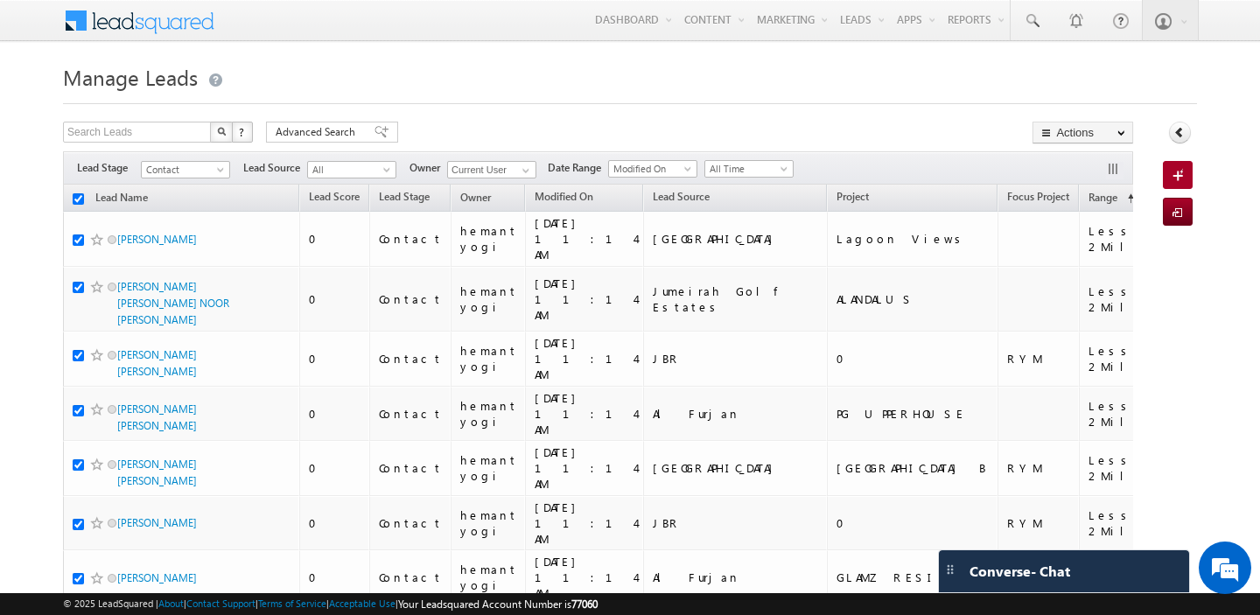
checkbox input "true"
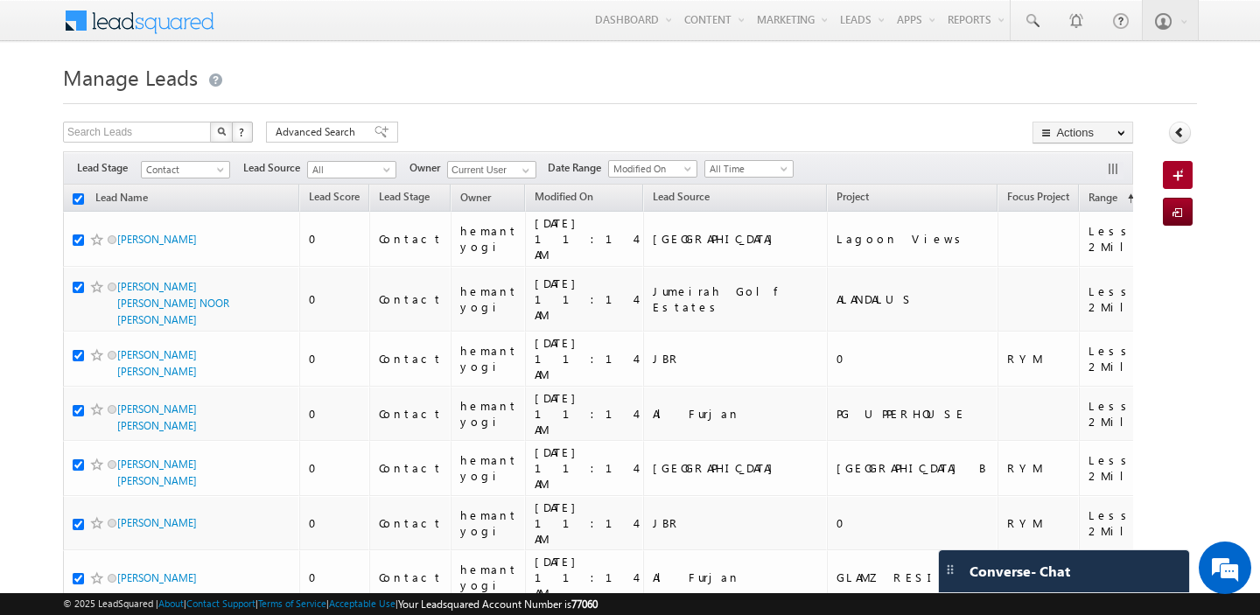
checkbox input "true"
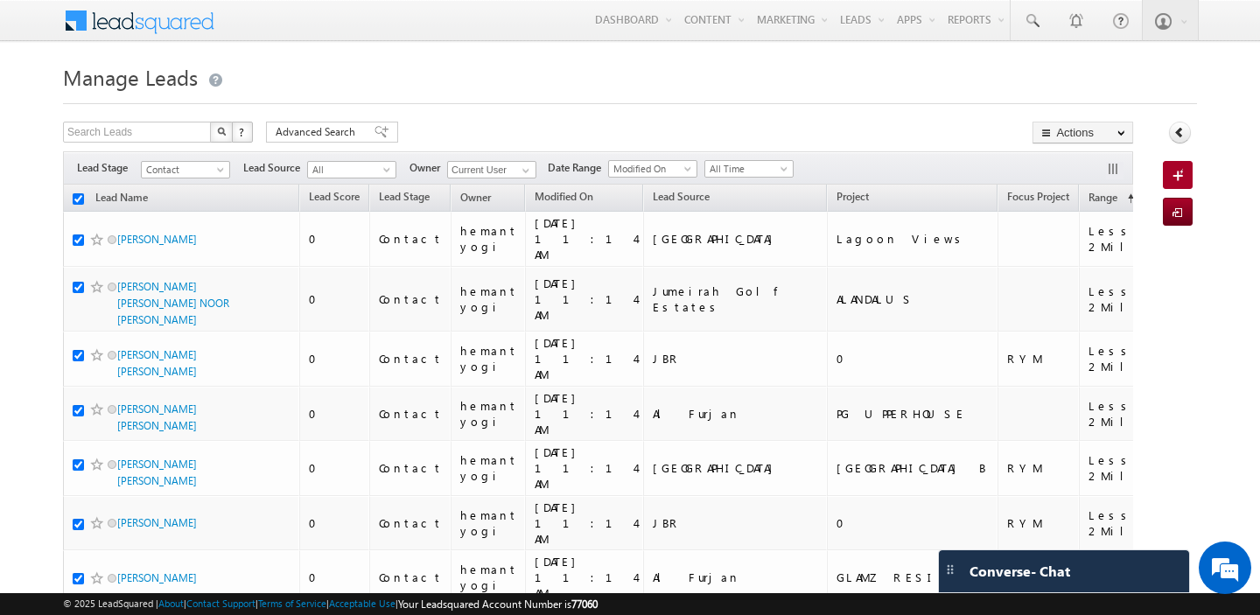
checkbox input "true"
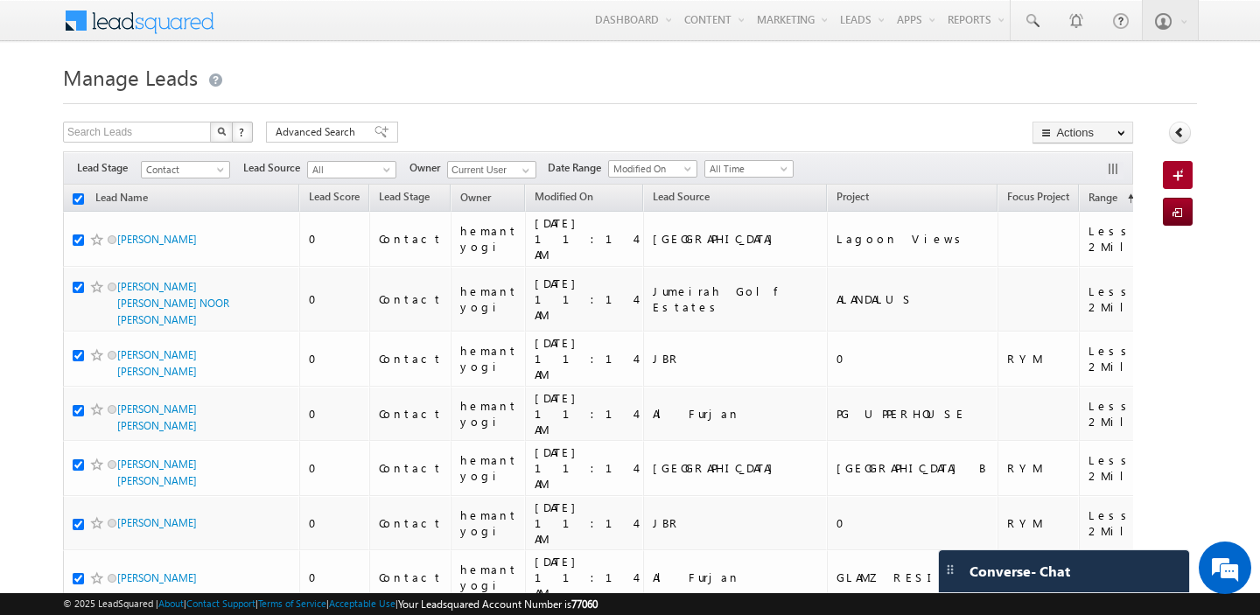
checkbox input "true"
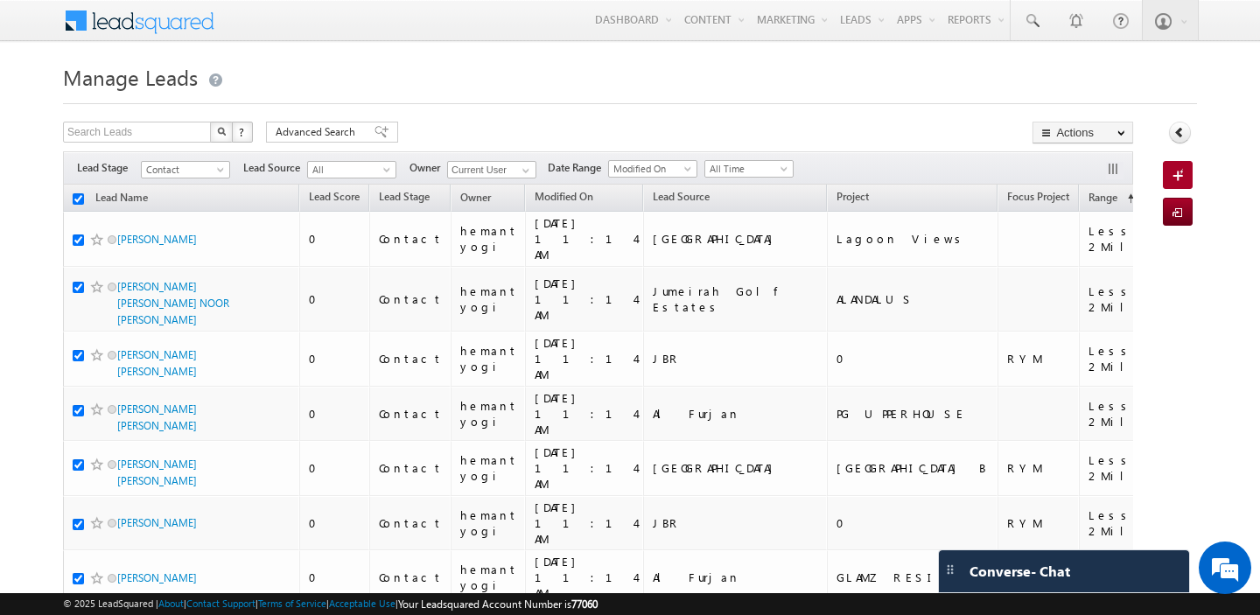
checkbox input "true"
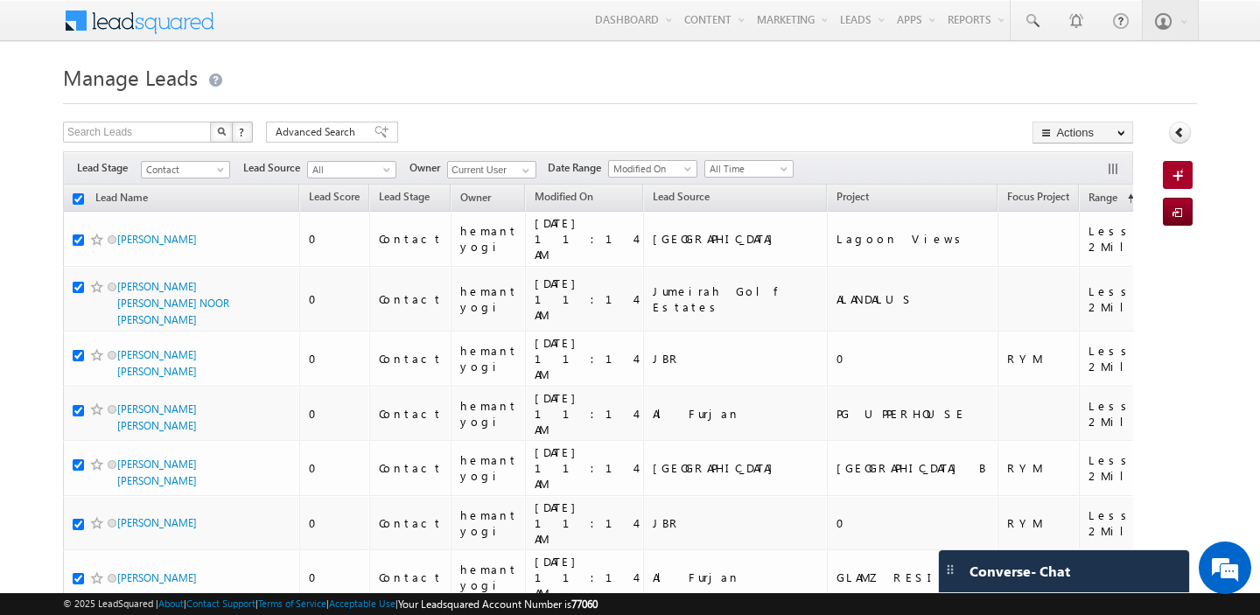
checkbox input "true"
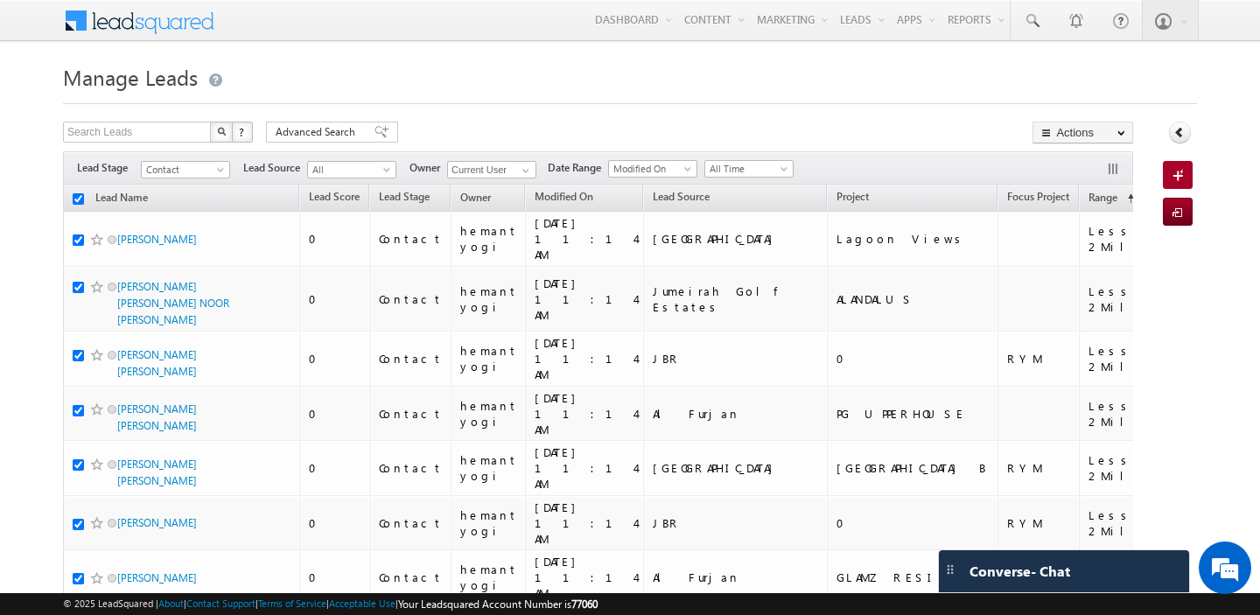
checkbox input "true"
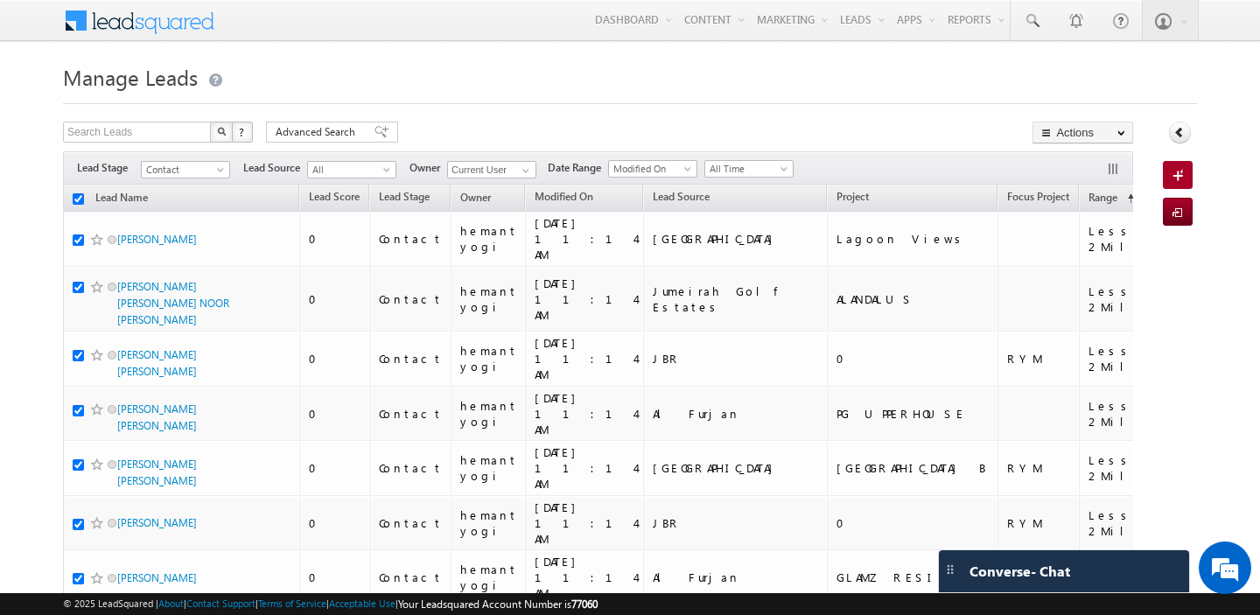
checkbox input "true"
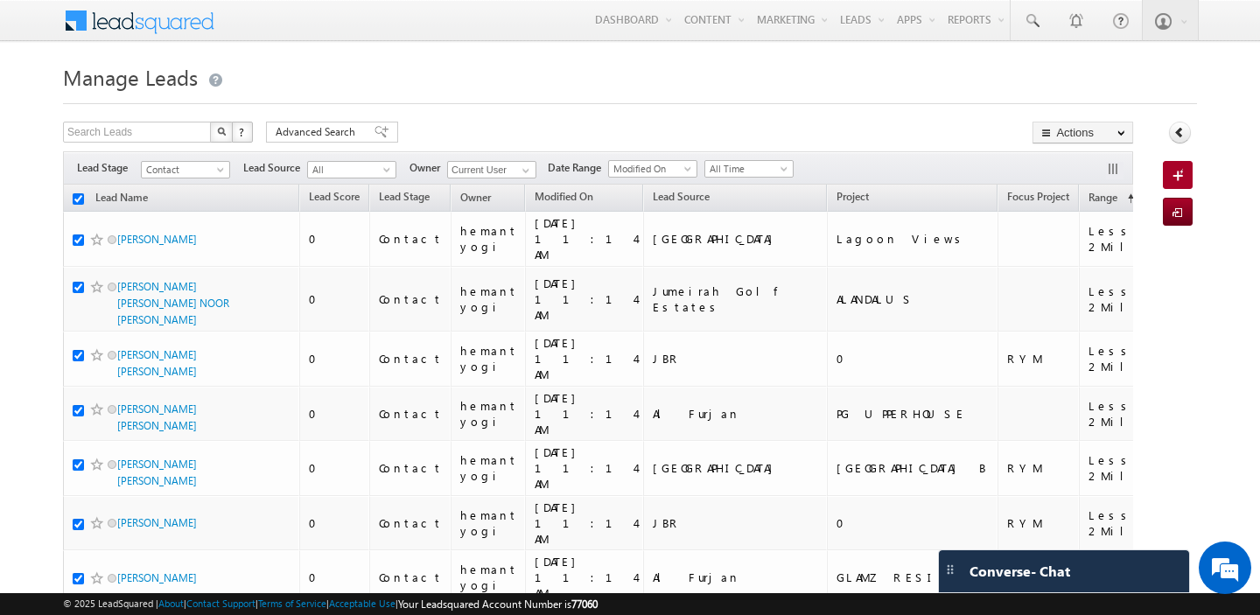
checkbox input "true"
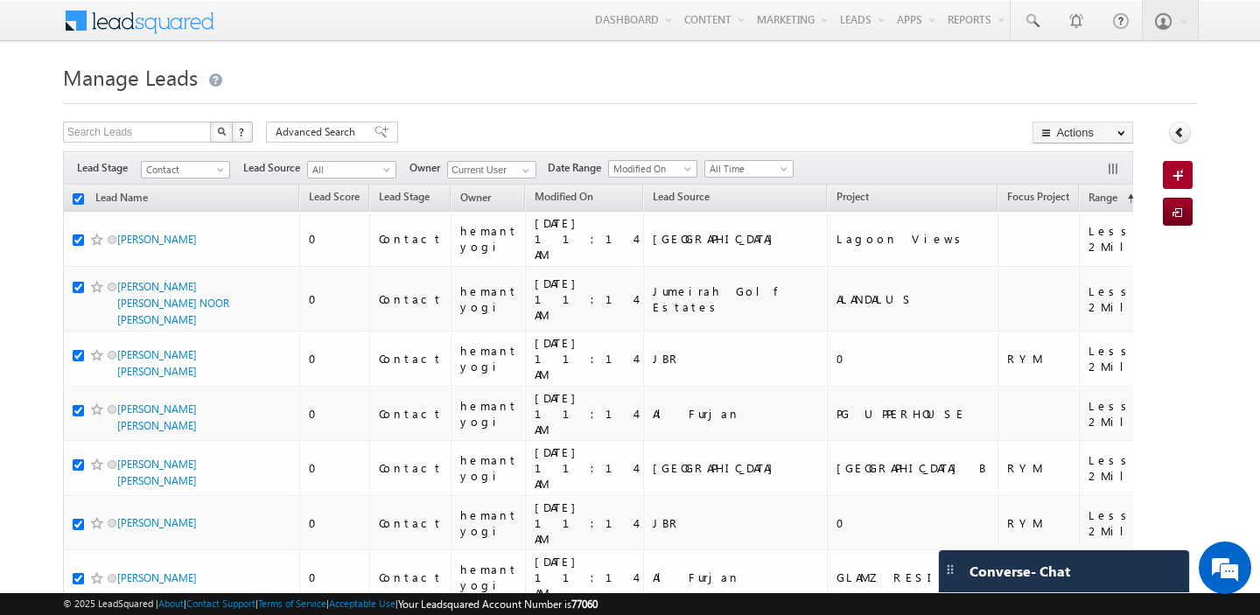
checkbox input "true"
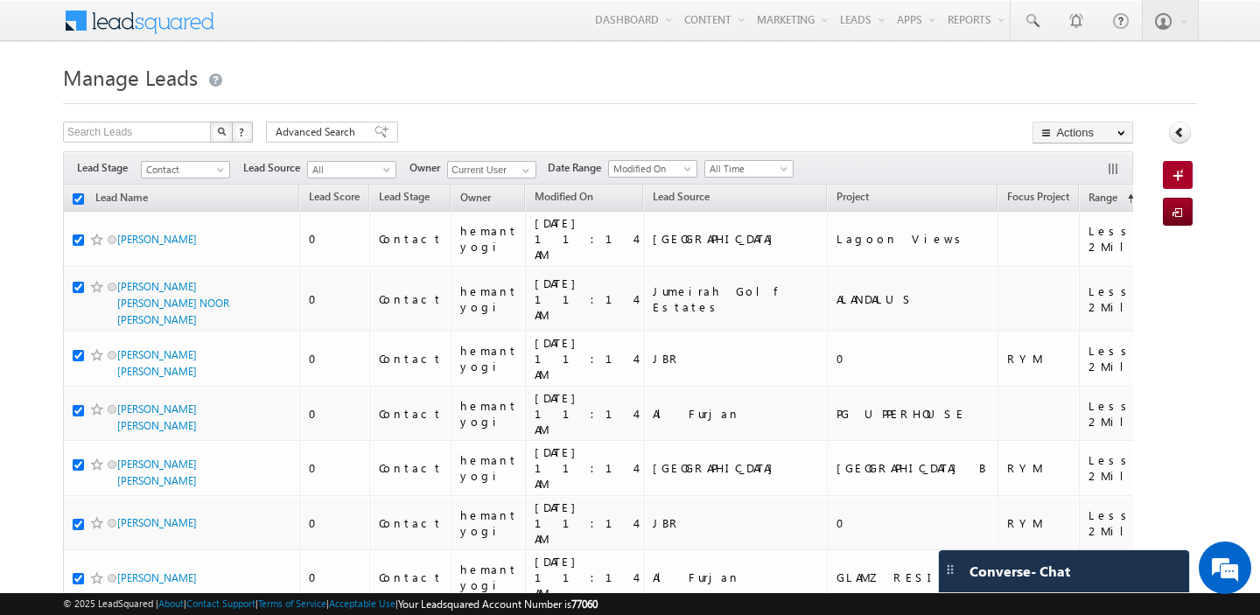
checkbox input "true"
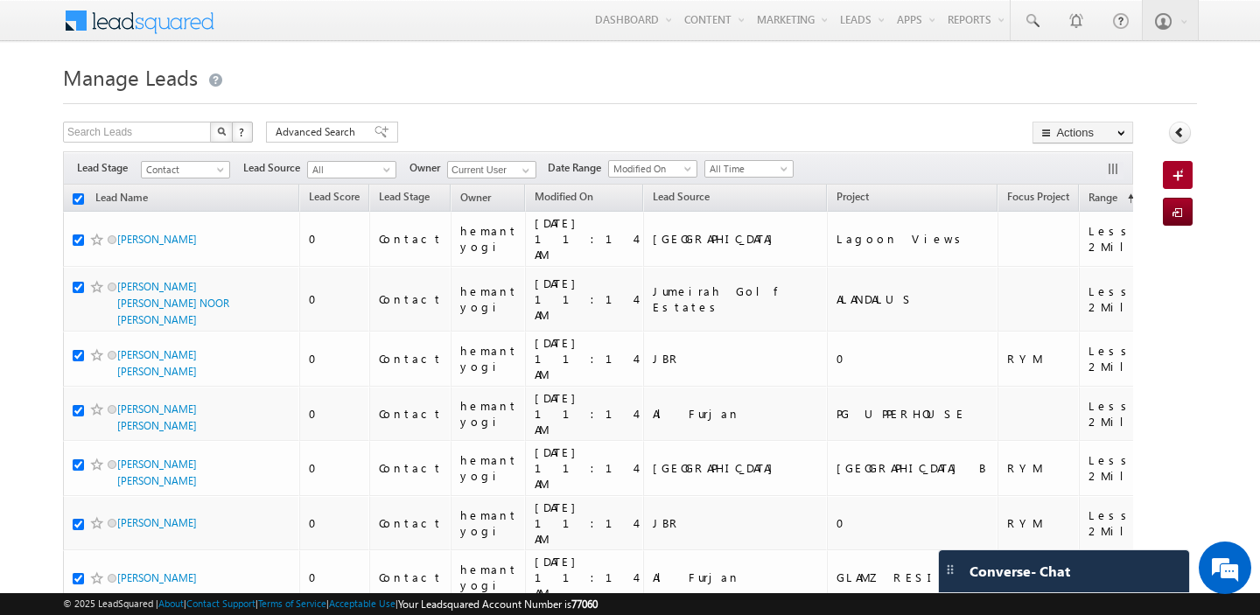
checkbox input "true"
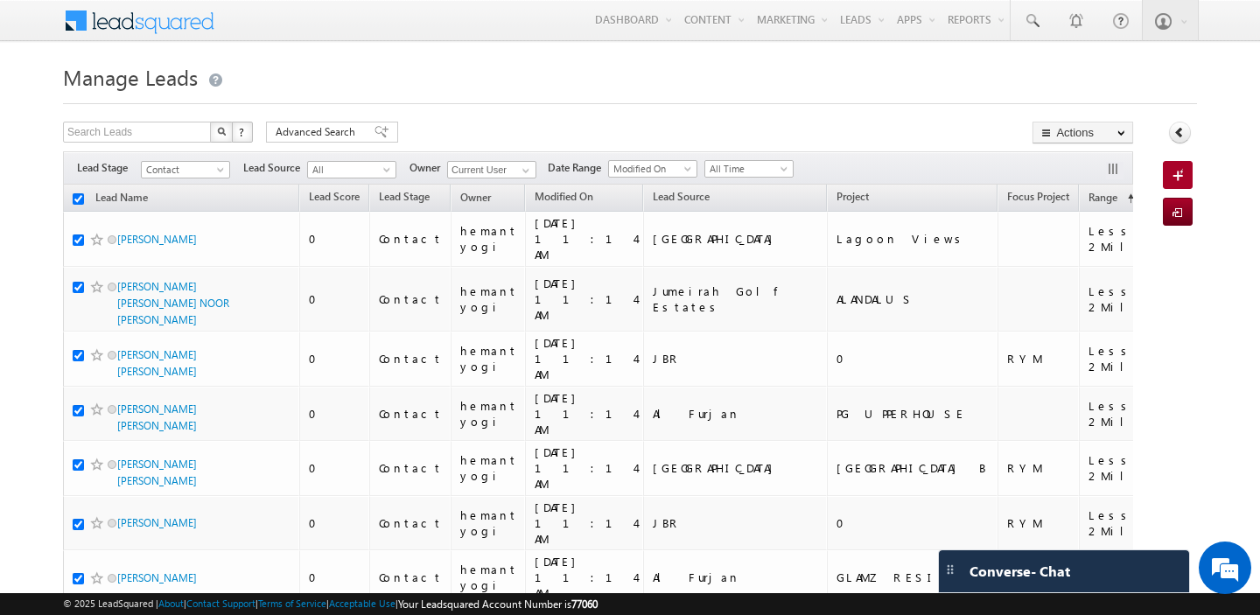
checkbox input "true"
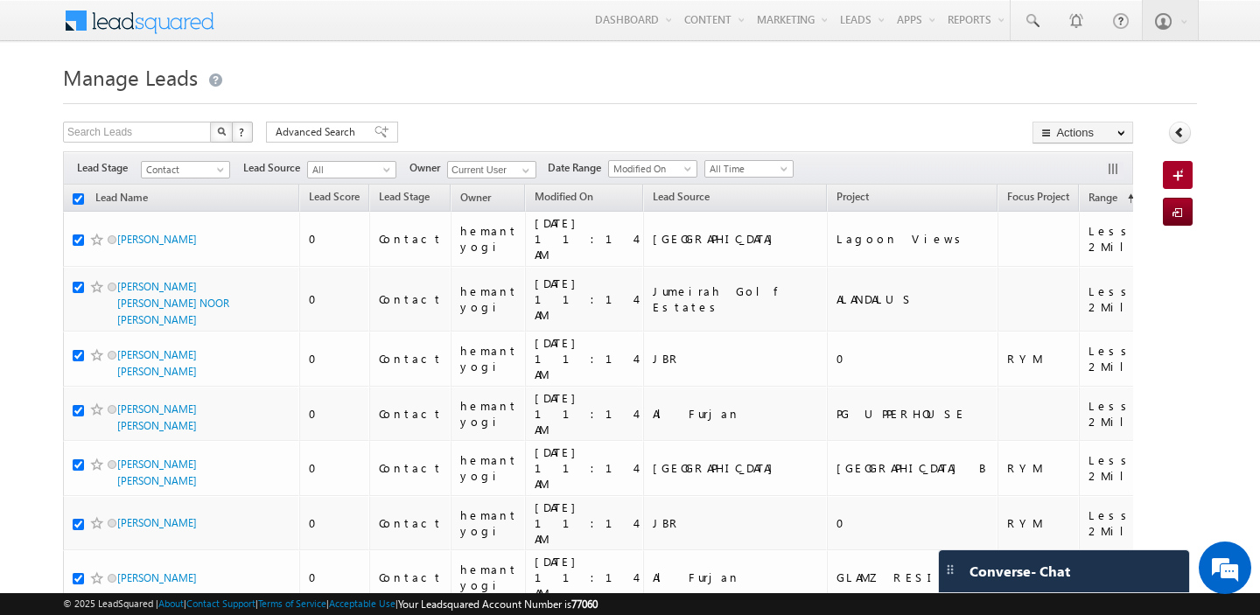
checkbox input "true"
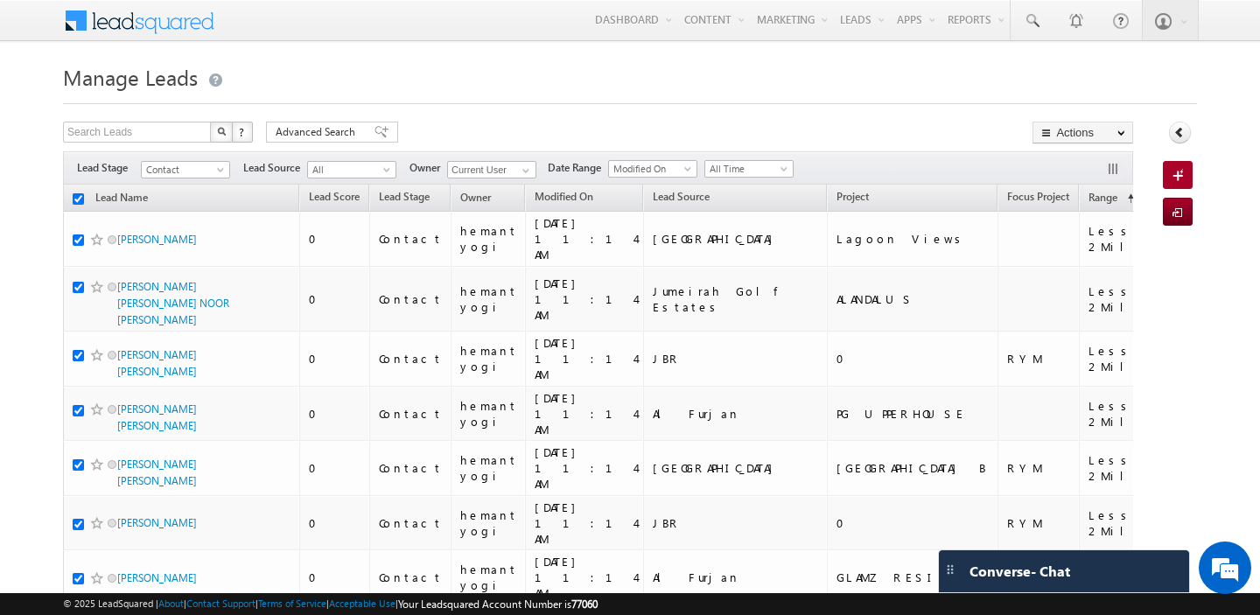
checkbox input "true"
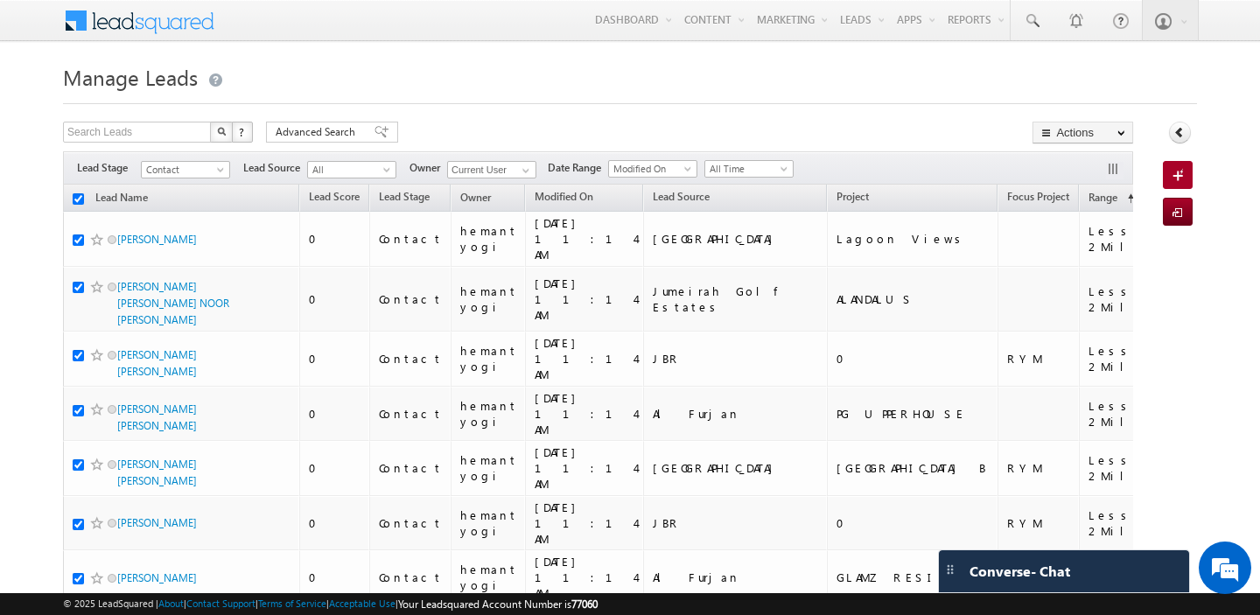
checkbox input "true"
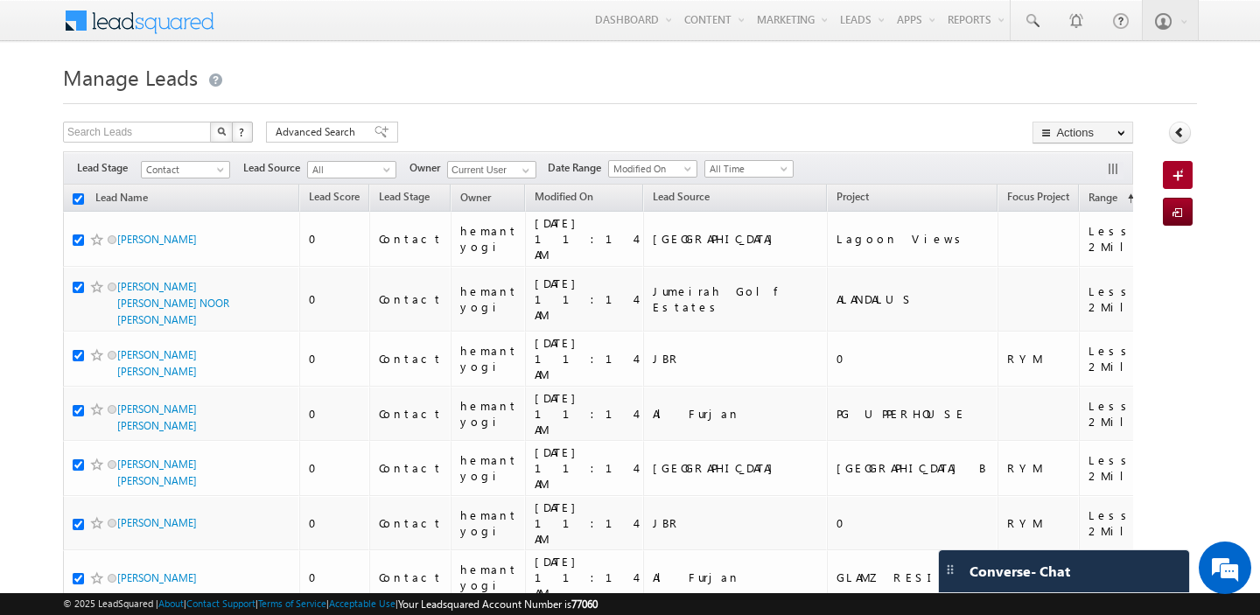
checkbox input "true"
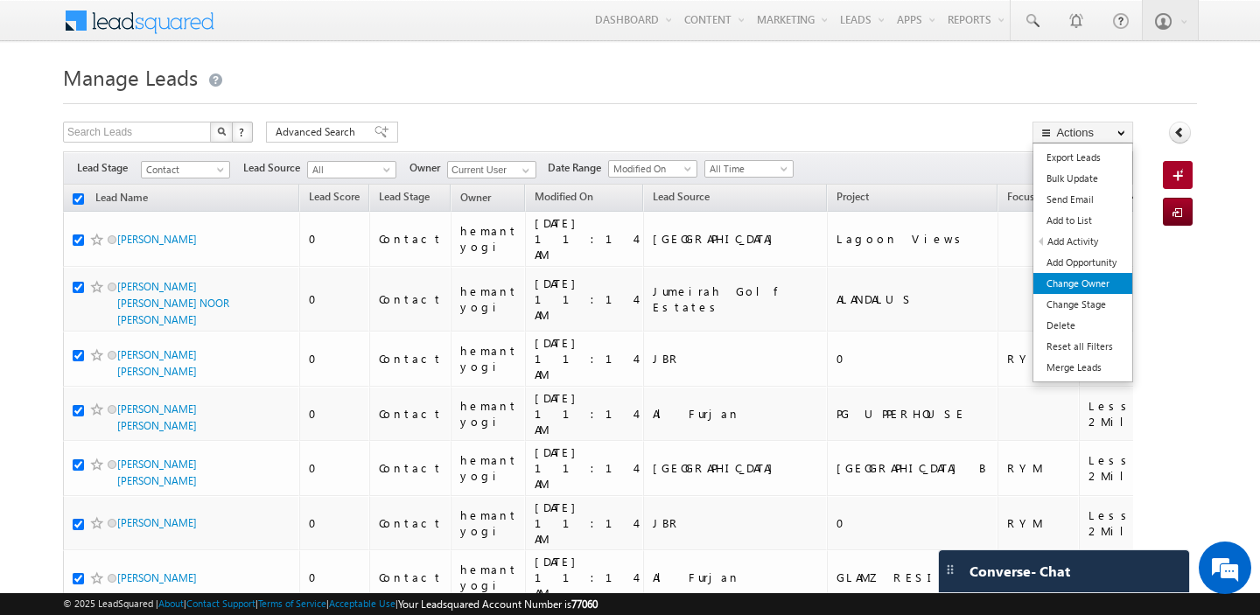
click at [1102, 284] on link "Change Owner" at bounding box center [1083, 283] width 99 height 21
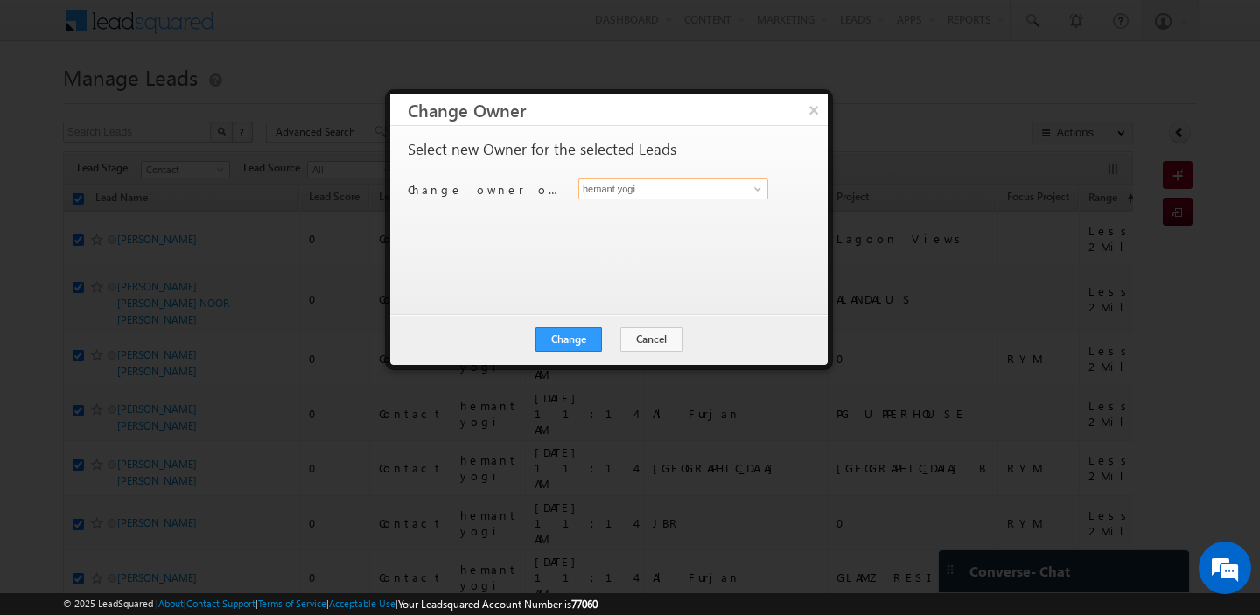
click at [661, 186] on input "hemant yogi" at bounding box center [673, 189] width 190 height 21
click at [651, 229] on link "shaila shree shaila.shree@indglobal.ae" at bounding box center [673, 216] width 190 height 33
click at [572, 338] on button "Change" at bounding box center [569, 339] width 67 height 25
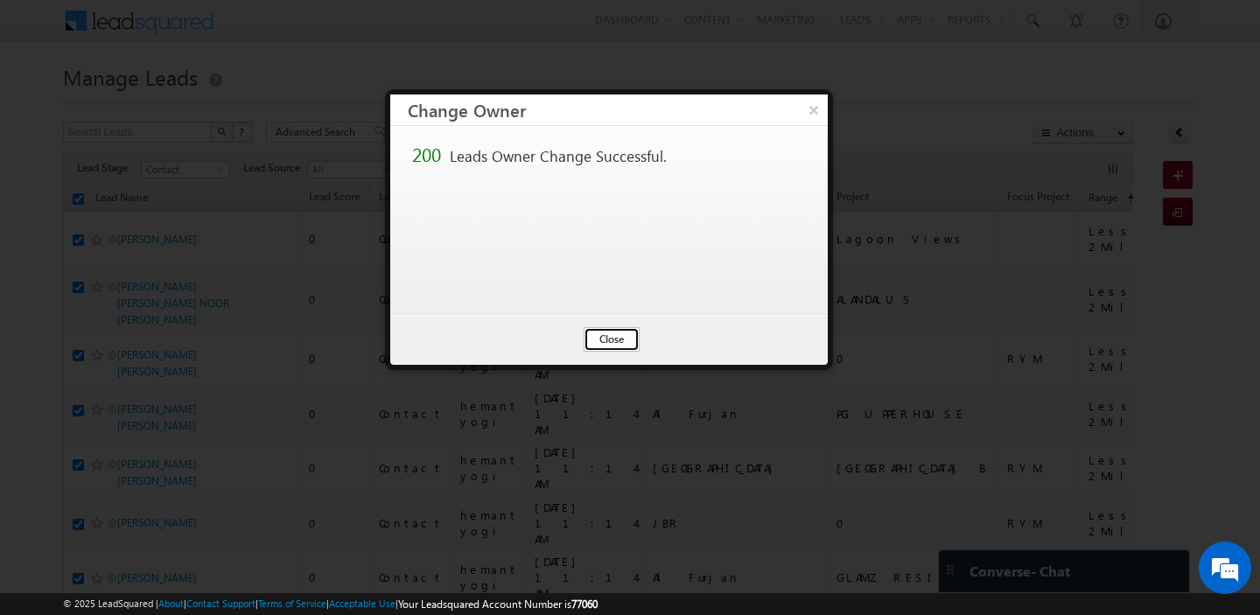
click at [604, 333] on button "Close" at bounding box center [612, 339] width 56 height 25
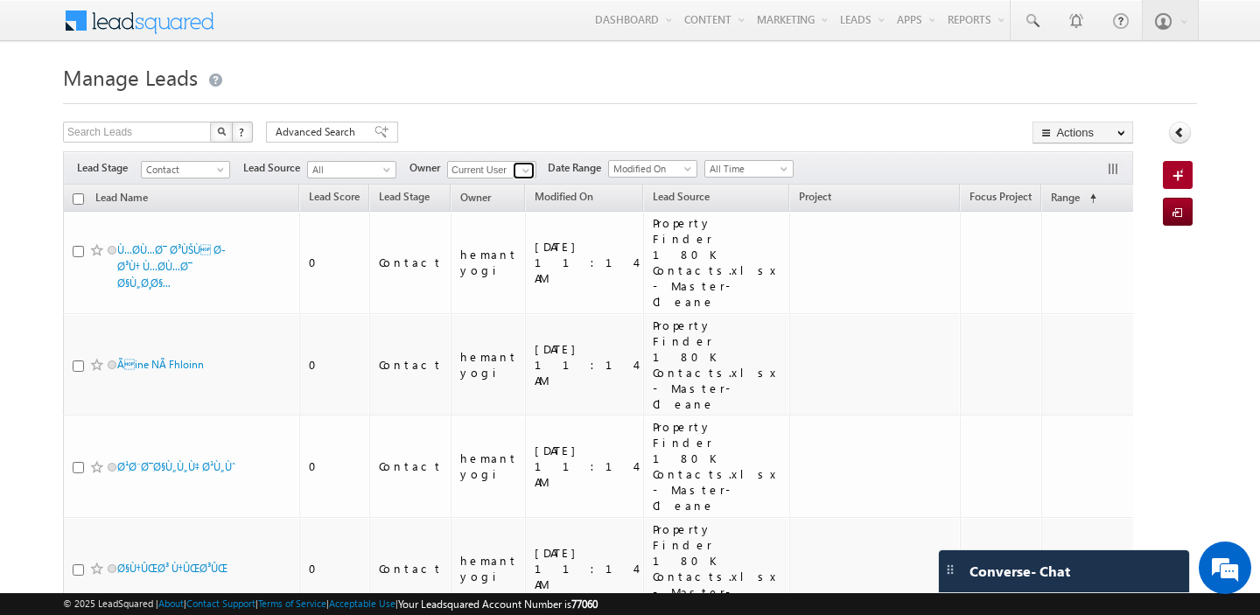
click at [523, 173] on span at bounding box center [526, 171] width 14 height 14
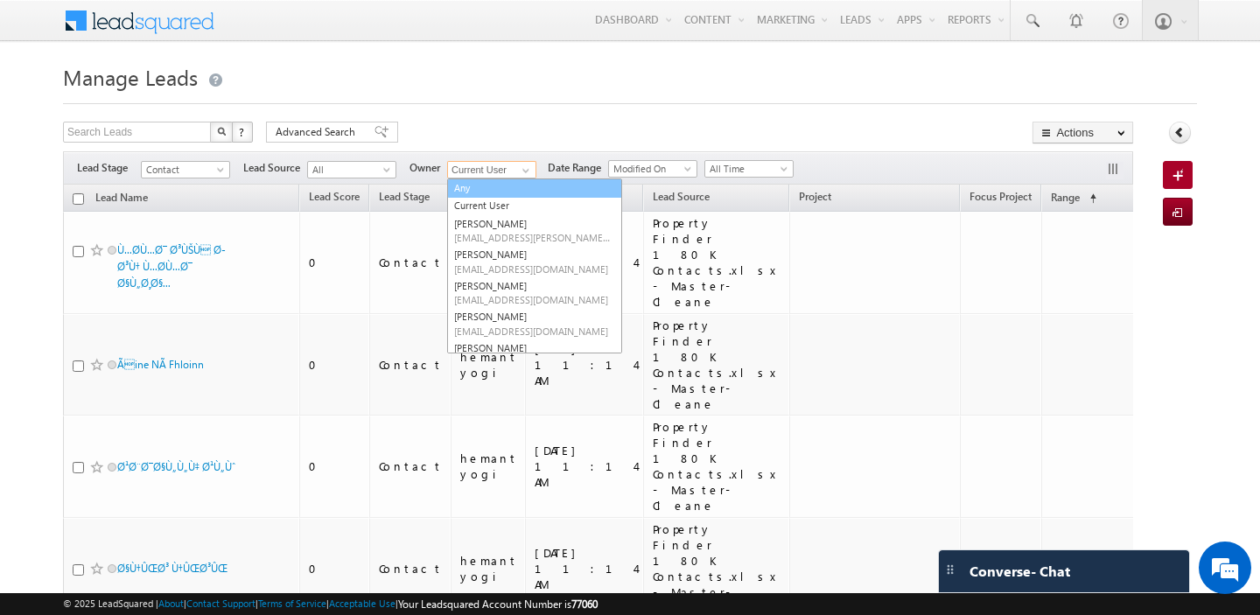
click at [482, 191] on link "Any" at bounding box center [534, 189] width 175 height 20
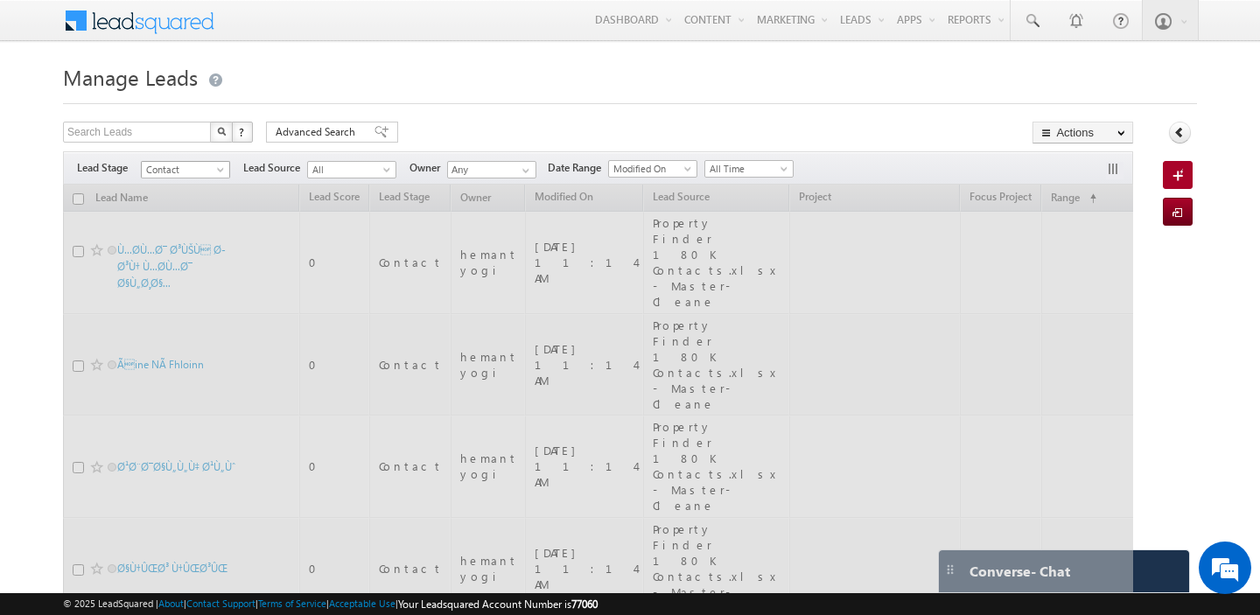
click at [225, 172] on span at bounding box center [222, 173] width 14 height 14
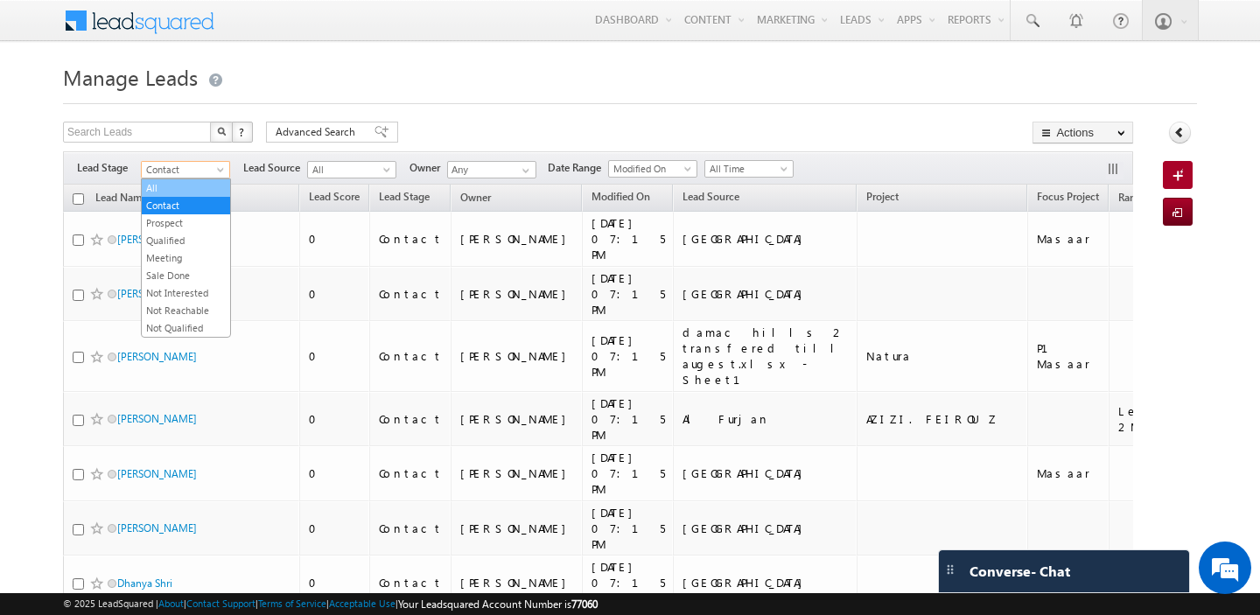
click at [181, 191] on link "All" at bounding box center [186, 188] width 88 height 16
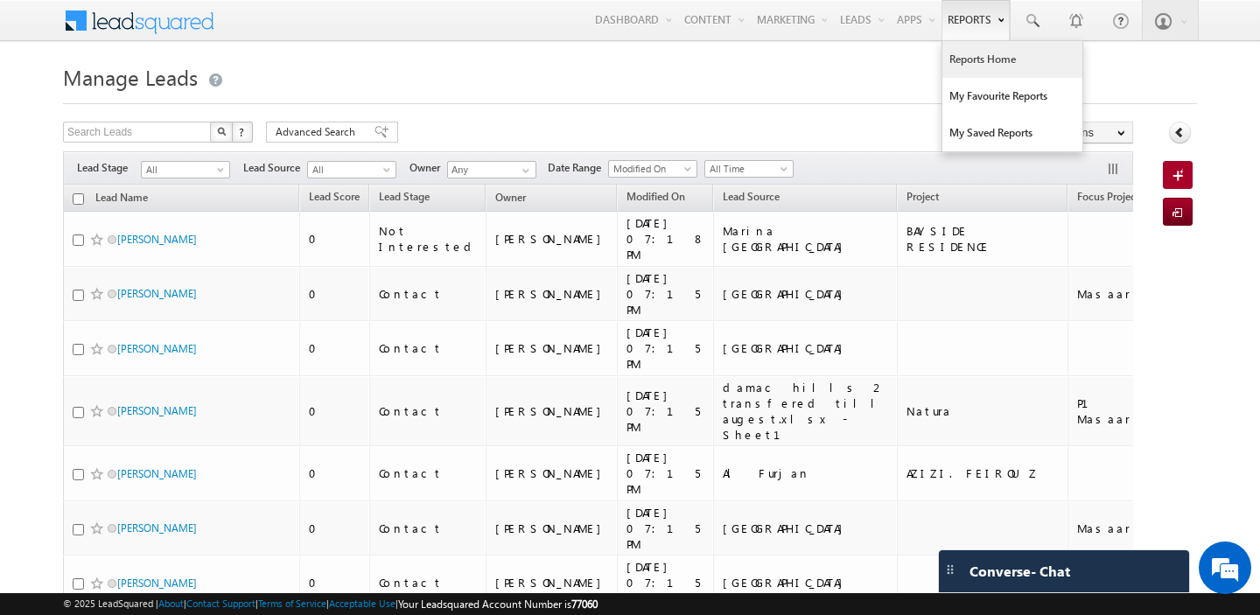
click at [959, 59] on link "Reports Home" at bounding box center [1013, 59] width 140 height 37
